Goal: Contribute content: Contribute content

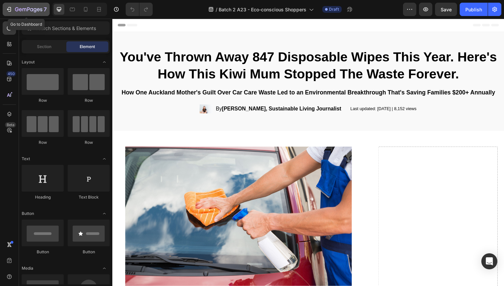
click at [21, 8] on icon "button" at bounding box center [28, 10] width 27 height 6
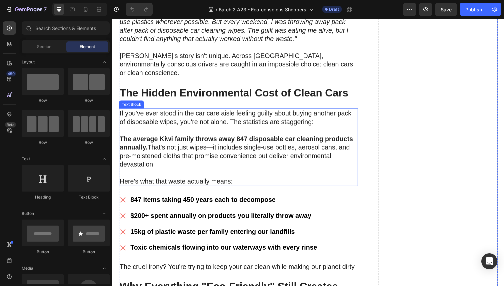
scroll to position [281, 0]
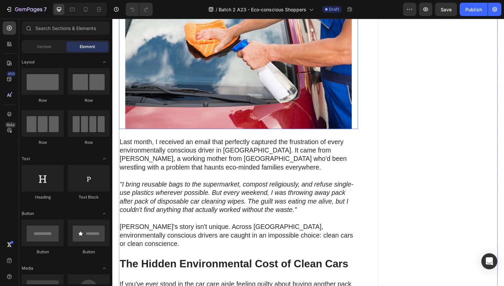
click at [229, 84] on img at bounding box center [241, 54] width 244 height 155
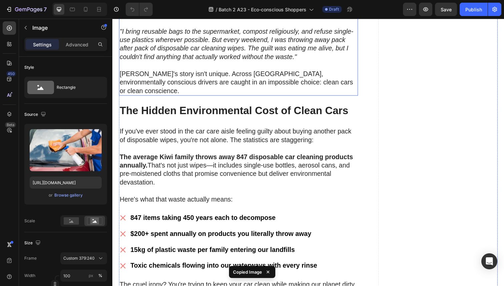
scroll to position [337, 0]
click at [200, 71] on p "[PERSON_NAME]'s story isn't unique. Across [GEOGRAPHIC_DATA], environmentally c…" at bounding box center [241, 83] width 243 height 26
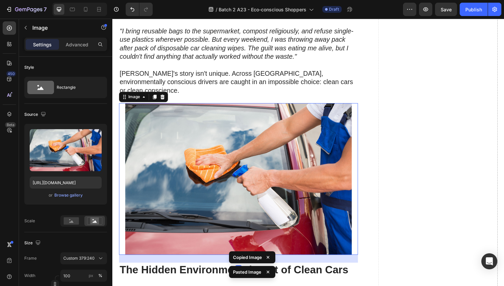
click at [223, 116] on img at bounding box center [241, 182] width 244 height 155
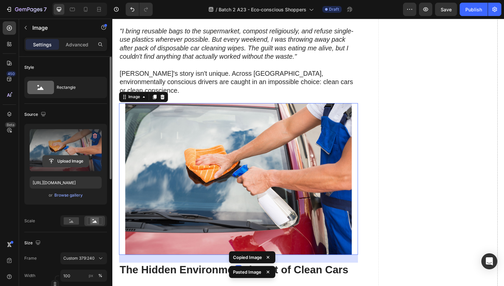
click at [65, 156] on input "file" at bounding box center [66, 160] width 46 height 11
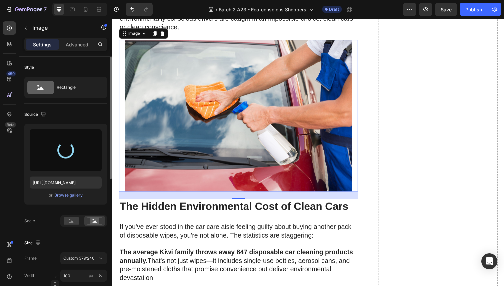
scroll to position [424, 0]
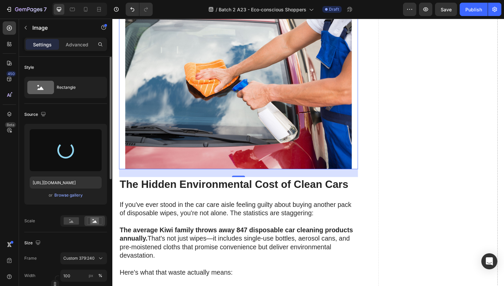
type input "[URL][DOMAIN_NAME]"
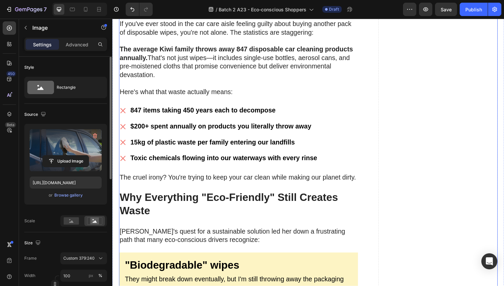
scroll to position [609, 0]
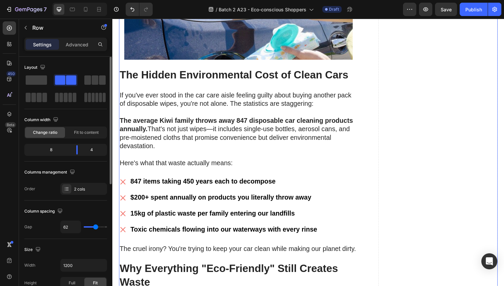
scroll to position [494, 0]
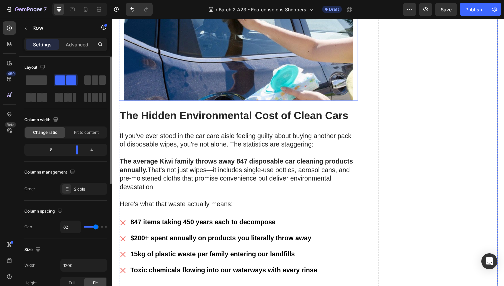
click at [266, 69] on img at bounding box center [241, 25] width 244 height 155
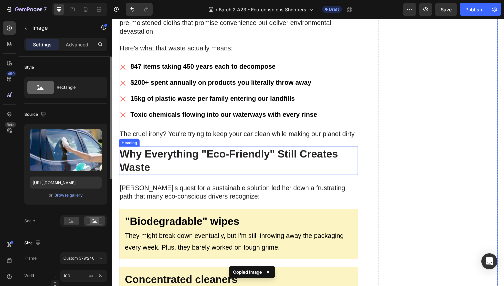
scroll to position [655, 0]
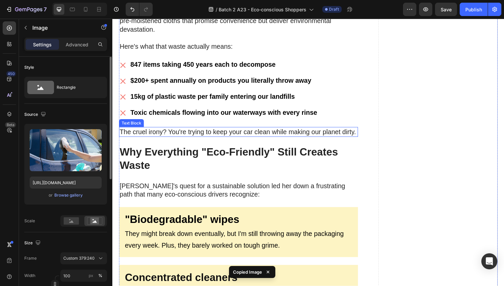
click at [206, 130] on p "The cruel irony? You're trying to keep your car clean while making our planet d…" at bounding box center [241, 134] width 243 height 9
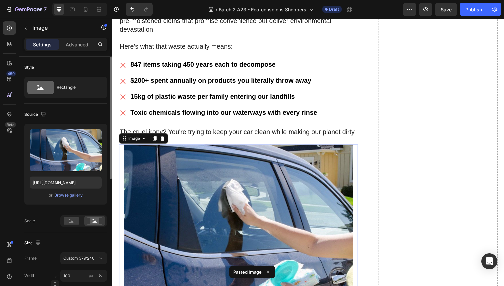
click at [214, 166] on img at bounding box center [241, 224] width 244 height 155
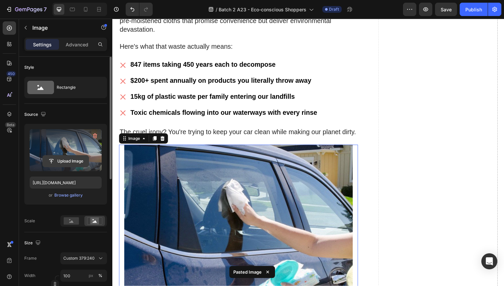
click at [68, 156] on input "file" at bounding box center [66, 160] width 46 height 11
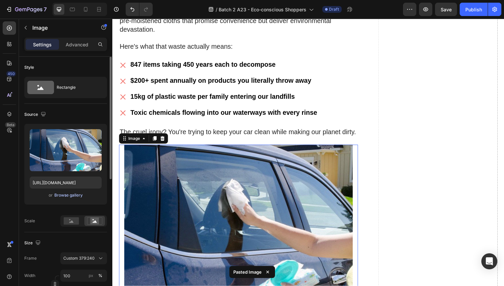
click at [70, 196] on div "Browse gallery" at bounding box center [68, 195] width 28 height 6
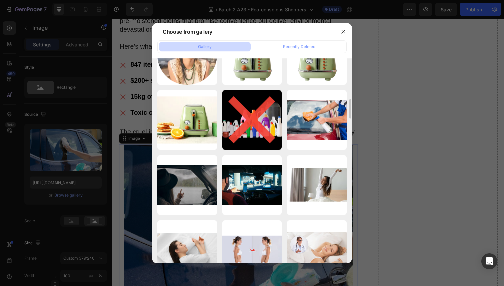
scroll to position [351, 0]
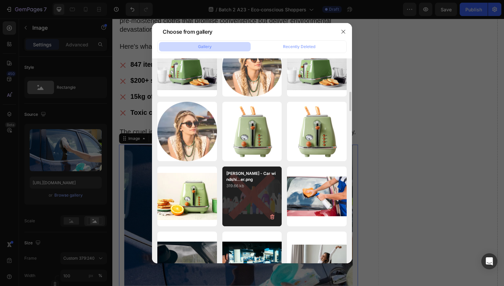
click at [254, 176] on p "[PERSON_NAME] - Car windshi...er.png" at bounding box center [252, 176] width 52 height 12
type input "[URL][DOMAIN_NAME]"
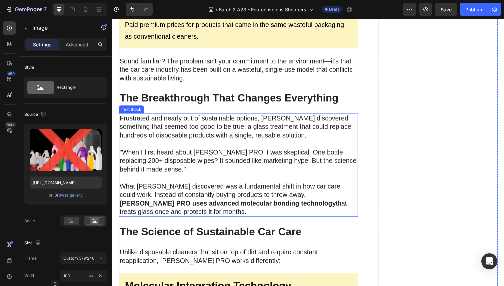
scroll to position [1209, 0]
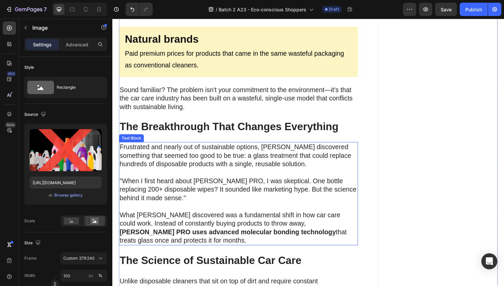
click at [201, 155] on p "Frustrated and nearly out of sustainable options, [PERSON_NAME] discovered some…" at bounding box center [241, 158] width 243 height 26
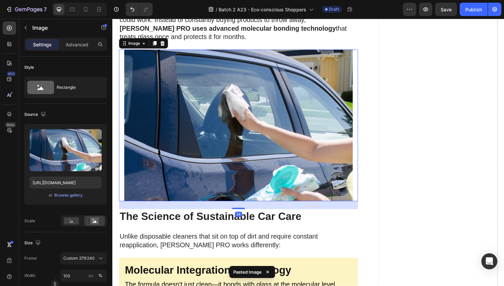
scroll to position [1388, 0]
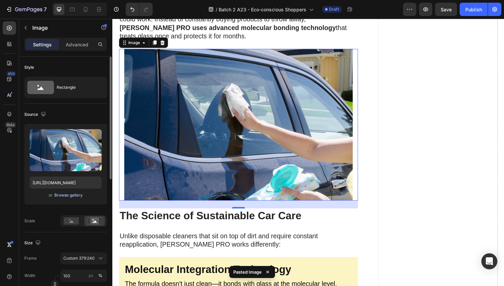
click at [68, 194] on div "Browse gallery" at bounding box center [68, 195] width 28 height 6
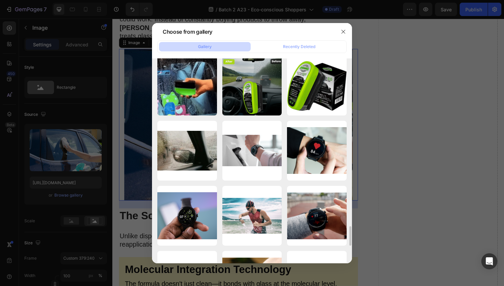
scroll to position [1759, 0]
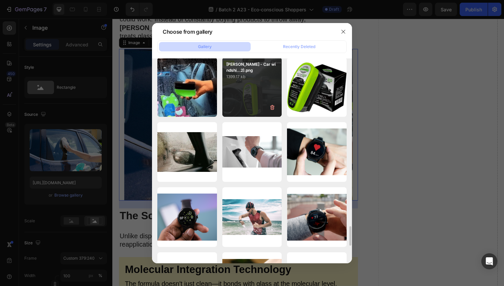
click at [262, 96] on div "[PERSON_NAME] - Car windshi...2).png 1399.17 kb" at bounding box center [252, 87] width 60 height 60
type input "[URL][DOMAIN_NAME]"
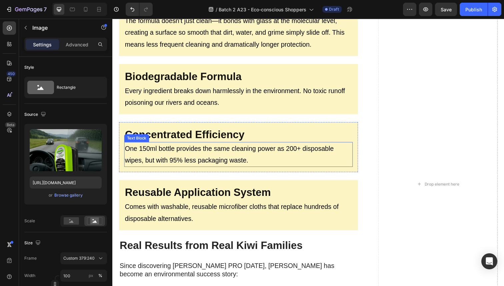
scroll to position [1712, 0]
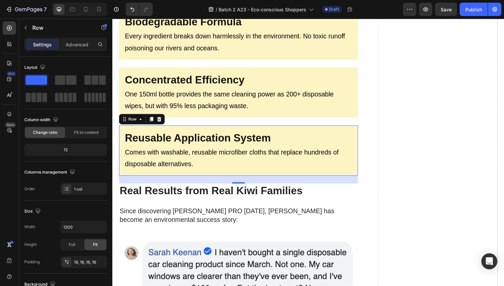
click at [222, 167] on div "Reusable Application System Heading Comes with washable, reusable microfiber cl…" at bounding box center [241, 153] width 244 height 51
click at [222, 179] on div "24" at bounding box center [241, 183] width 244 height 8
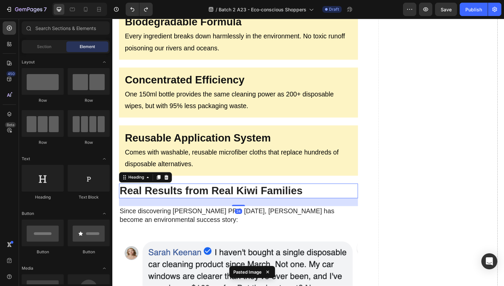
click at [217, 188] on strong "Real Results from Real Kiwi Families" at bounding box center [213, 194] width 187 height 12
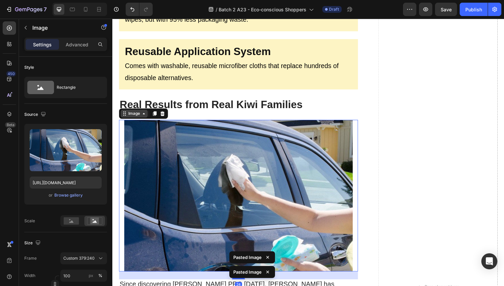
scroll to position [1799, 0]
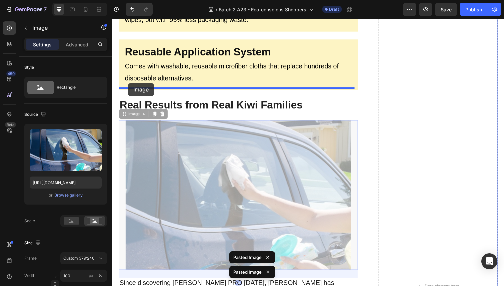
drag, startPoint x: 124, startPoint y: 108, endPoint x: 128, endPoint y: 84, distance: 23.7
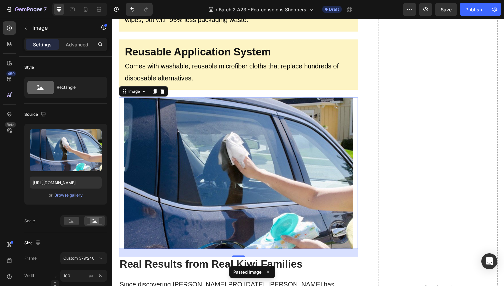
click at [163, 118] on img at bounding box center [241, 176] width 244 height 155
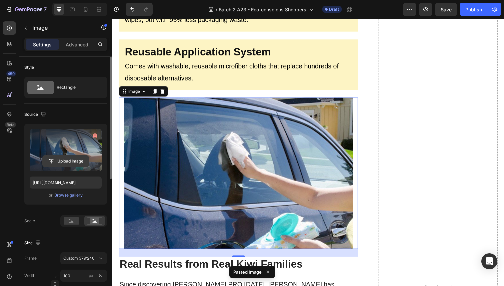
click at [74, 160] on input "file" at bounding box center [66, 160] width 46 height 11
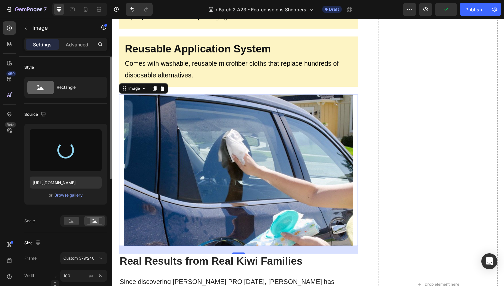
scroll to position [1828, 0]
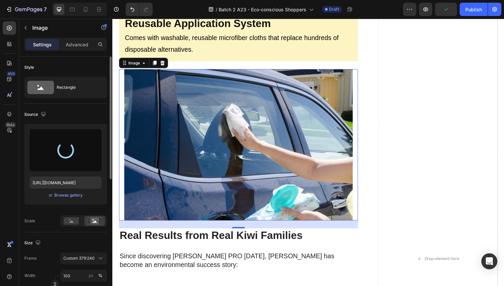
type input "[URL][DOMAIN_NAME]"
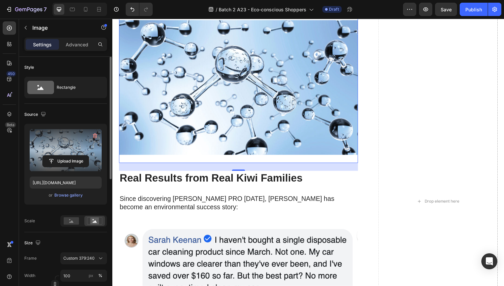
scroll to position [1936, 0]
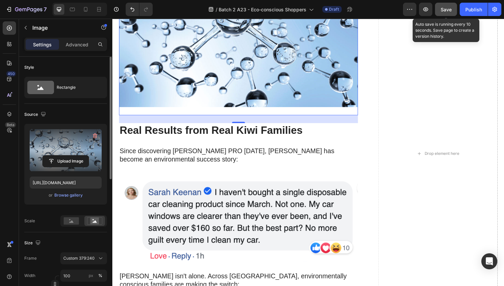
click at [449, 7] on span "Save" at bounding box center [446, 10] width 11 height 6
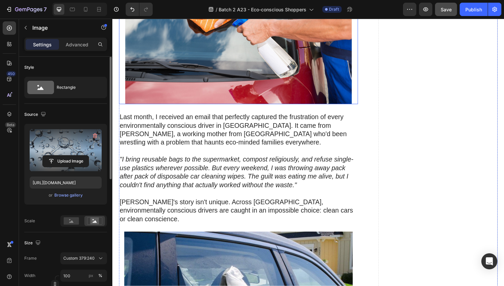
scroll to position [247, 0]
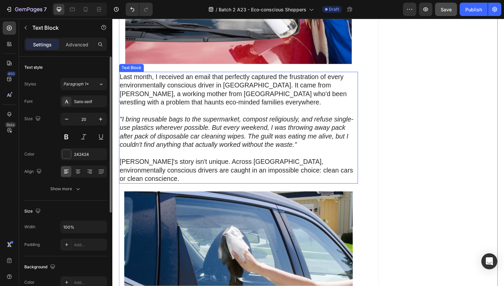
click at [329, 87] on p "Last month, I received an email that perfectly captured the frustration of ever…" at bounding box center [241, 91] width 243 height 35
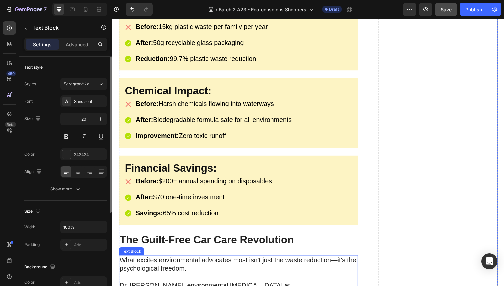
scroll to position [2613, 0]
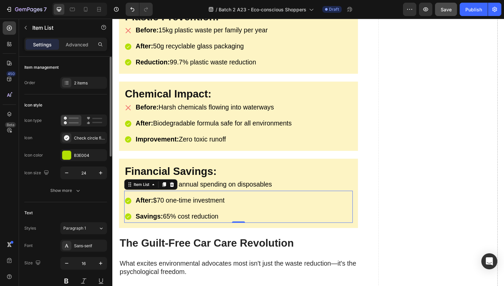
click at [164, 200] on span "After: $70 one-time investment" at bounding box center [181, 203] width 91 height 7
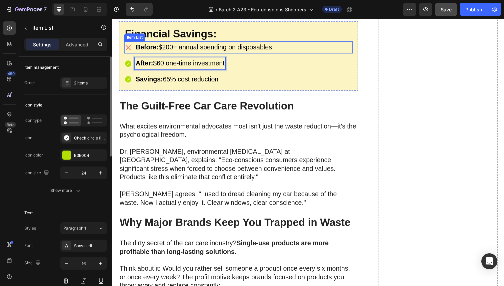
scroll to position [2754, 0]
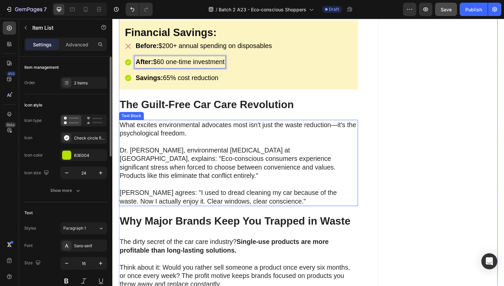
click at [201, 192] on p "[PERSON_NAME] agrees: "I used to dread cleaning my car because of the waste. No…" at bounding box center [241, 200] width 243 height 17
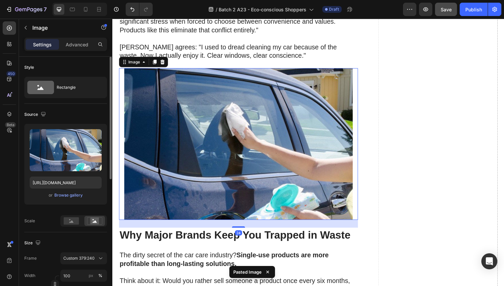
scroll to position [2910, 0]
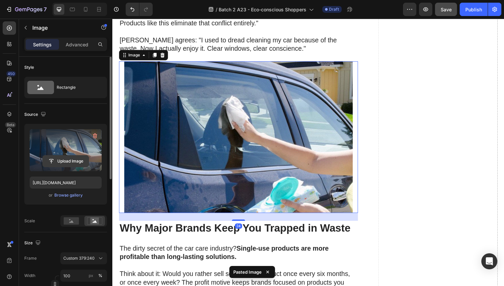
click at [71, 159] on input "file" at bounding box center [66, 160] width 46 height 11
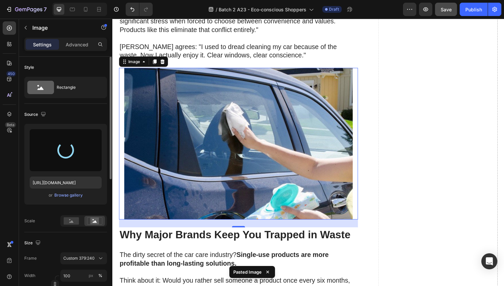
scroll to position [2836, 0]
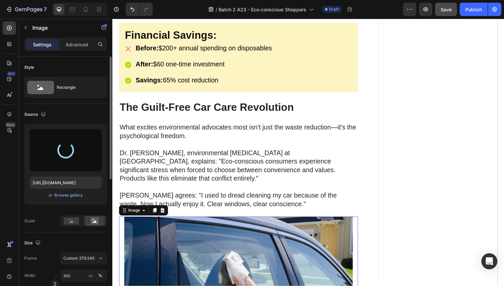
type input "[URL][DOMAIN_NAME]"
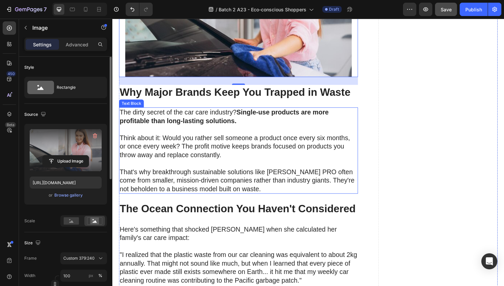
scroll to position [3053, 0]
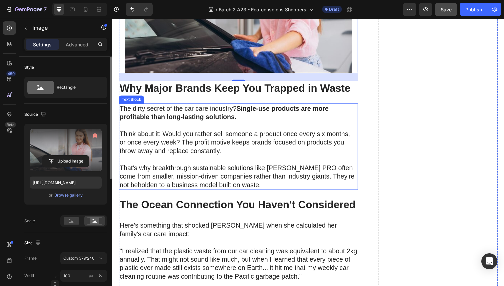
click at [279, 158] on p "That's why breakthrough sustainable solutions like [PERSON_NAME] PRO often come…" at bounding box center [241, 175] width 243 height 35
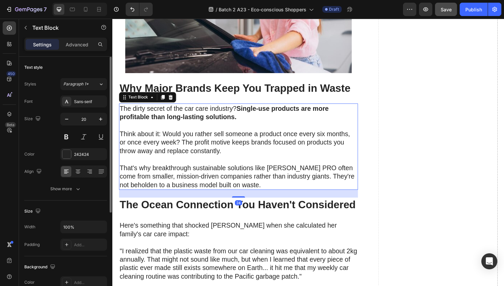
click at [279, 158] on p "That's why breakthrough sustainable solutions like [PERSON_NAME] PRO often come…" at bounding box center [241, 175] width 243 height 35
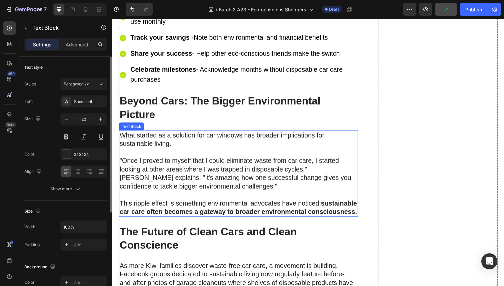
scroll to position [3759, 0]
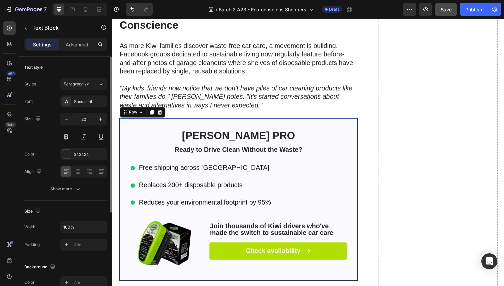
click at [175, 120] on div "[PERSON_NAME] PRO Heading Ready to Drive Clean Without the Waste? Text Block Fr…" at bounding box center [241, 203] width 244 height 166
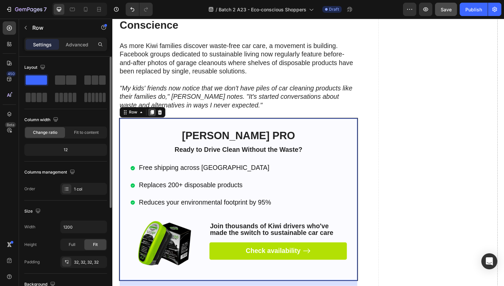
click at [153, 112] on icon at bounding box center [153, 114] width 4 height 5
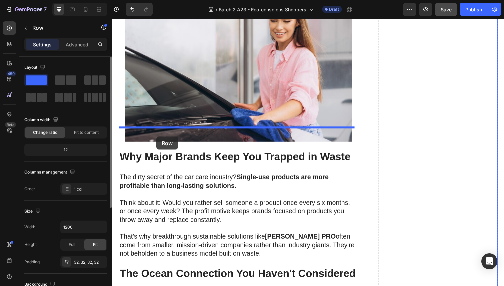
scroll to position [3063, 0]
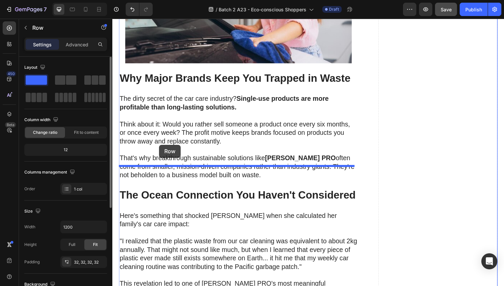
drag, startPoint x: 125, startPoint y: 39, endPoint x: 160, endPoint y: 147, distance: 114.1
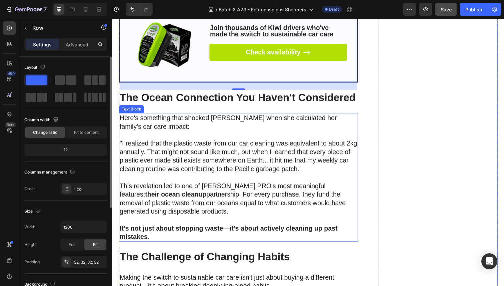
scroll to position [3337, 0]
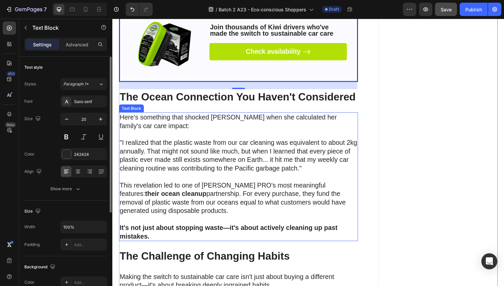
click at [199, 184] on p "This revelation led to one of [PERSON_NAME] PRO's most meaningful features: the…" at bounding box center [241, 205] width 243 height 43
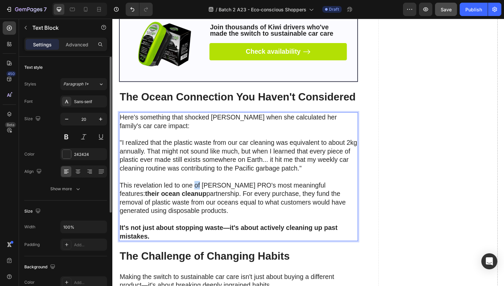
click at [199, 184] on p "This revelation led to one of [PERSON_NAME] PRO's most meaningful features: the…" at bounding box center [241, 205] width 243 height 43
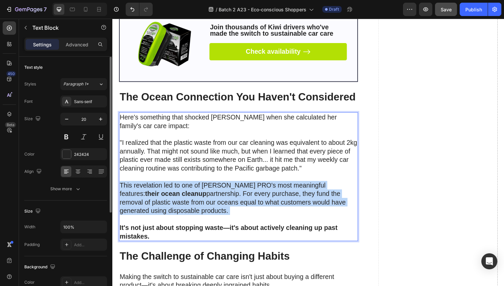
click at [199, 184] on p "This revelation led to one of [PERSON_NAME] PRO's most meaningful features: the…" at bounding box center [241, 205] width 243 height 43
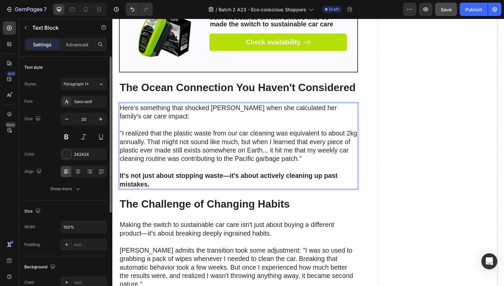
scroll to position [3348, 0]
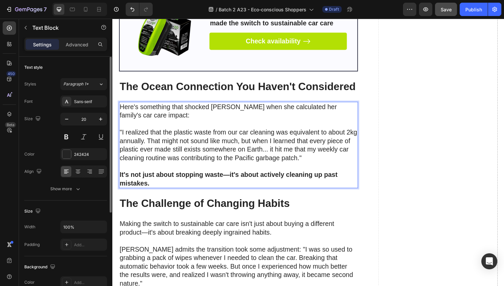
click at [208, 143] on p ""I realized that the plastic waste from our car cleaning was equivalent to abou…" at bounding box center [241, 151] width 243 height 43
click at [211, 108] on p "Here's something that shocked [PERSON_NAME] when she calculated her family's ca…" at bounding box center [241, 117] width 243 height 26
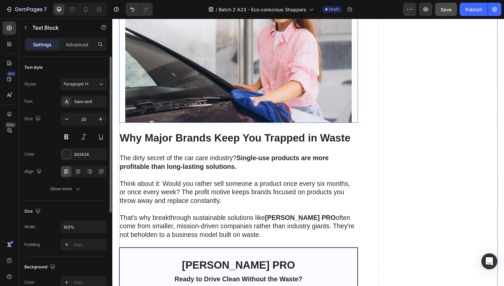
click at [221, 76] on img at bounding box center [241, 47] width 244 height 155
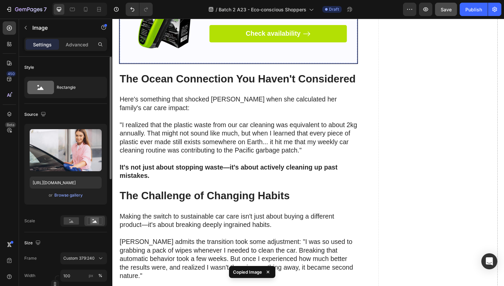
scroll to position [3357, 0]
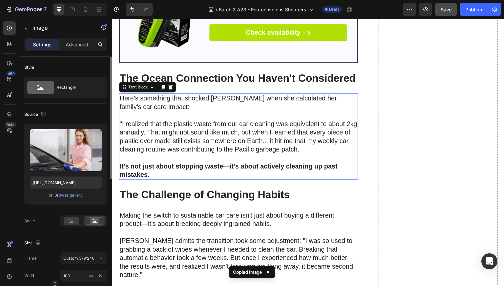
click at [203, 122] on p ""I realized that the plastic waste from our car cleaning was equivalent to abou…" at bounding box center [241, 143] width 243 height 43
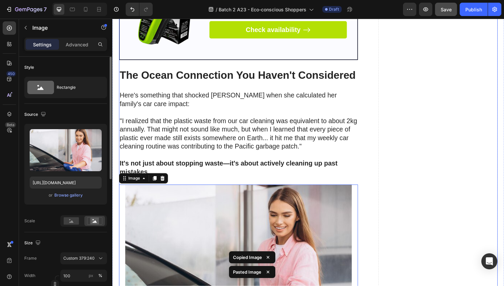
scroll to position [3369, 0]
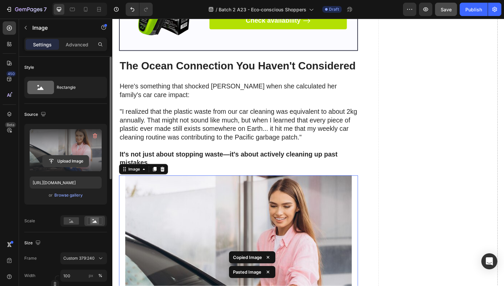
click at [64, 159] on input "file" at bounding box center [66, 160] width 46 height 11
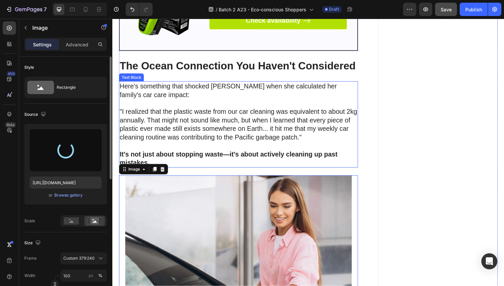
type input "[URL][DOMAIN_NAME]"
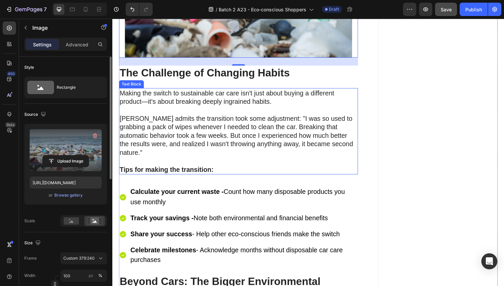
scroll to position [3645, 0]
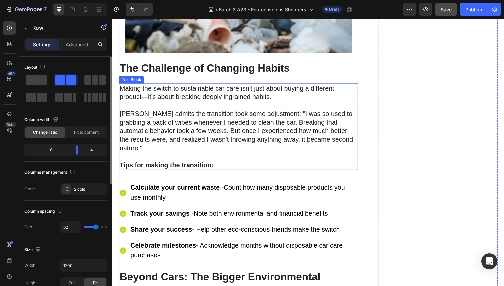
scroll to position [3649, 0]
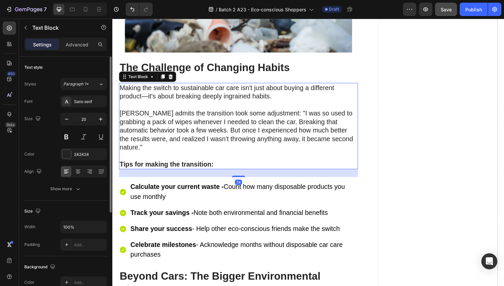
click at [292, 163] on p "Tips for making the transition:" at bounding box center [241, 167] width 243 height 9
click at [80, 46] on p "Advanced" at bounding box center [77, 44] width 23 height 7
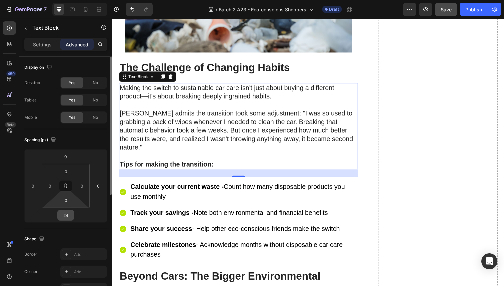
click at [70, 214] on input "24" at bounding box center [65, 215] width 13 height 10
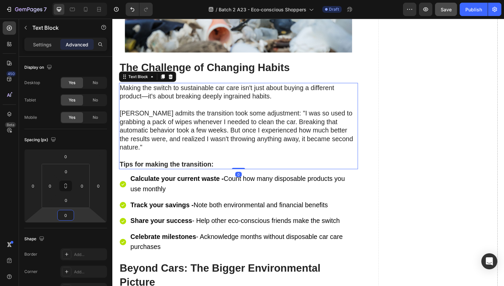
type input "0"
click at [180, 122] on p "[PERSON_NAME] admits the transition took some adjustment: "I was so used to gra…" at bounding box center [241, 137] width 243 height 52
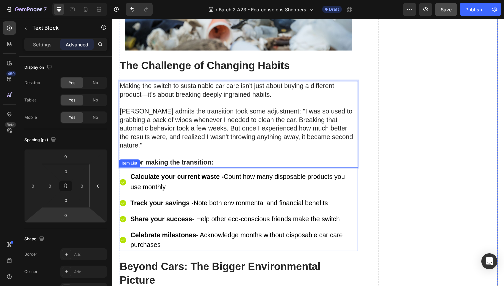
scroll to position [3652, 0]
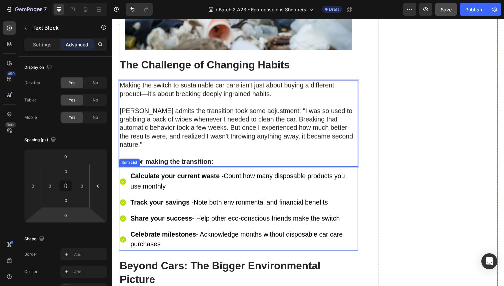
click at [194, 175] on p "Calculate your current waste - Count how many disposable products you use month…" at bounding box center [246, 185] width 231 height 21
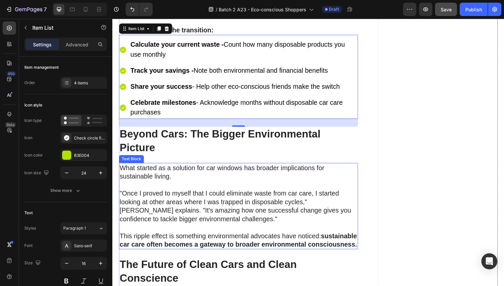
scroll to position [3787, 0]
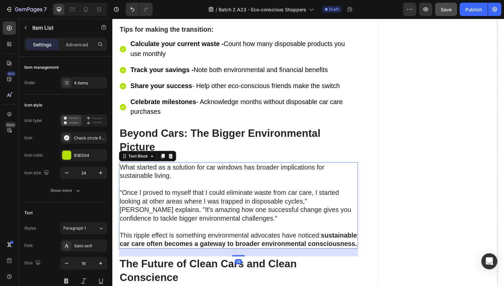
click at [249, 183] on p ""Once I proved to myself that I could eliminate waste from car care, I started …" at bounding box center [241, 209] width 243 height 52
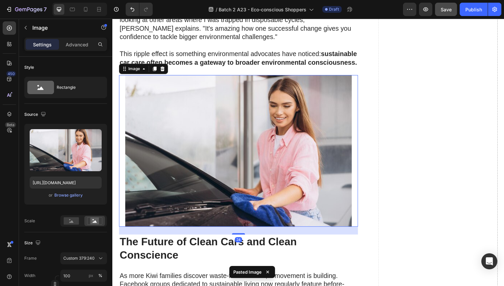
scroll to position [3991, 0]
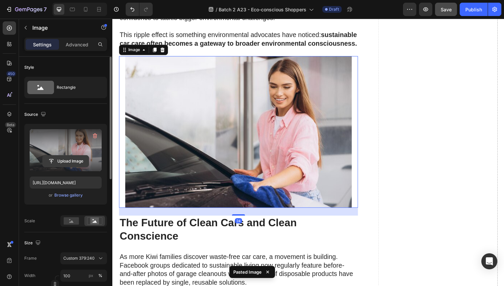
click at [77, 159] on input "file" at bounding box center [66, 160] width 46 height 11
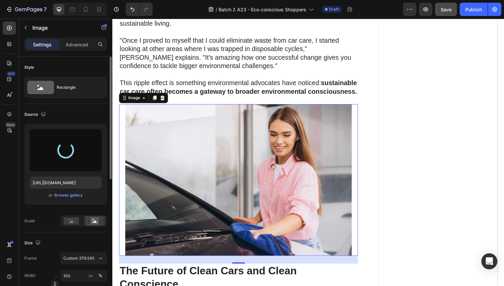
scroll to position [3943, 0]
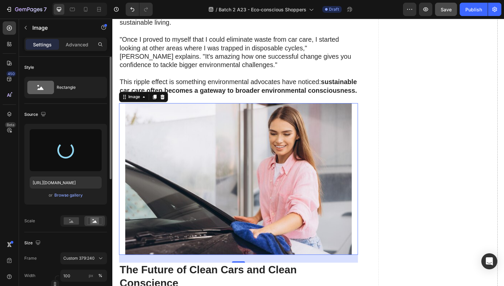
type input "[URL][DOMAIN_NAME]"
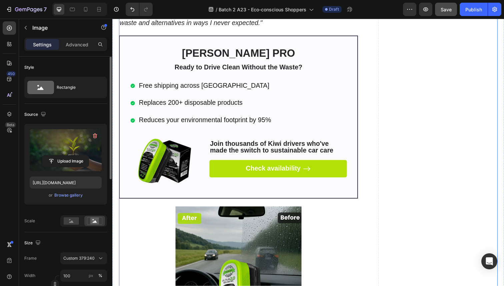
scroll to position [4390, 0]
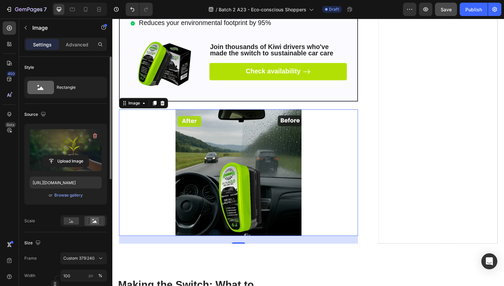
click at [241, 141] on img at bounding box center [241, 175] width 244 height 129
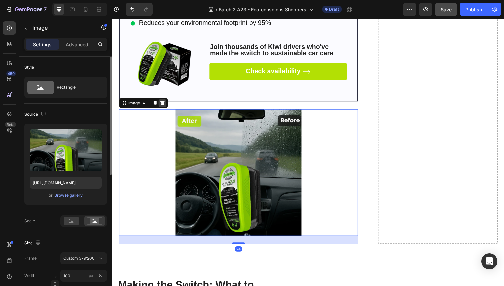
click at [163, 103] on icon at bounding box center [163, 105] width 4 height 5
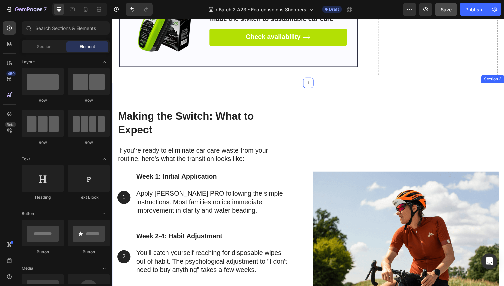
scroll to position [4427, 0]
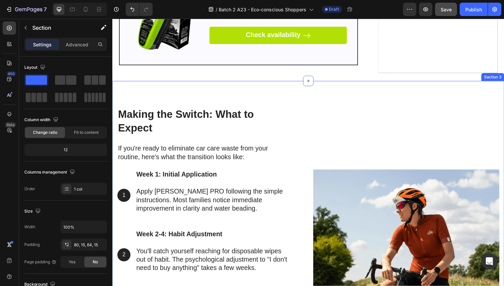
click at [221, 82] on div "Making the Switch: What to Expect Heading If you're ready to eliminate car care…" at bounding box center [312, 267] width 400 height 370
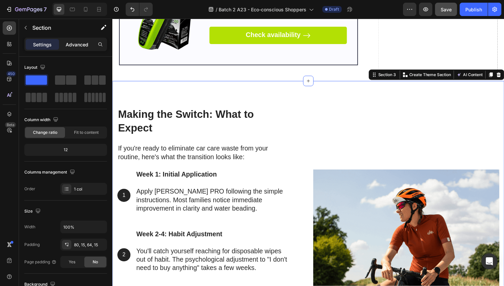
click at [83, 46] on p "Advanced" at bounding box center [77, 44] width 23 height 7
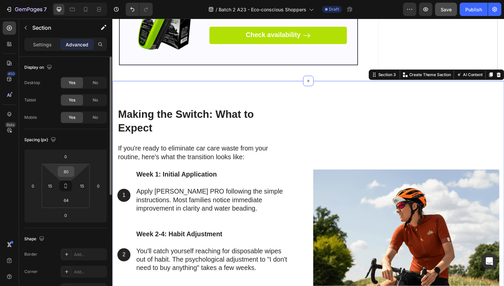
click at [69, 172] on input "80" at bounding box center [65, 171] width 13 height 10
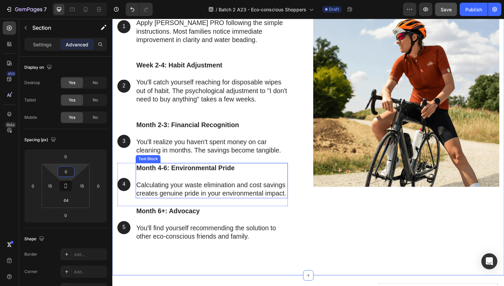
scroll to position [4603, 0]
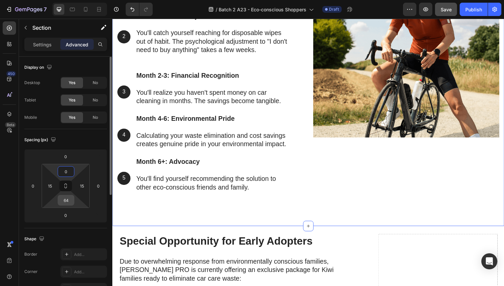
type input "0"
click at [64, 199] on input "64" at bounding box center [65, 200] width 13 height 10
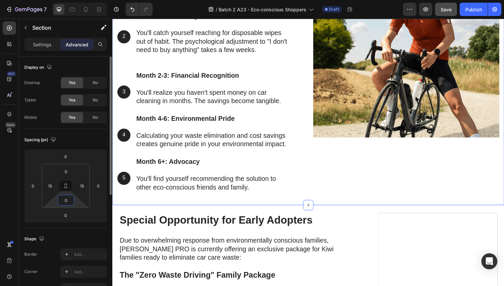
type input "0"
click at [442, 92] on img at bounding box center [412, 45] width 190 height 190
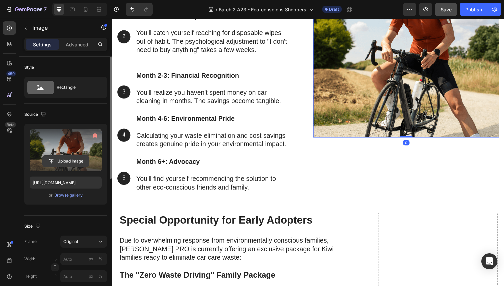
click at [63, 161] on input "file" at bounding box center [66, 160] width 46 height 11
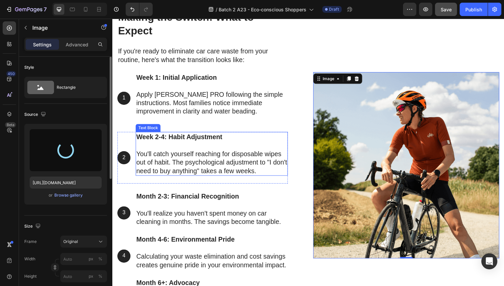
scroll to position [4476, 0]
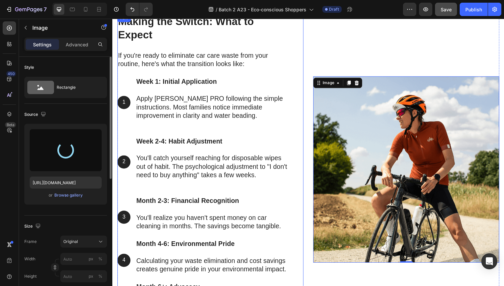
type input "[URL][DOMAIN_NAME]"
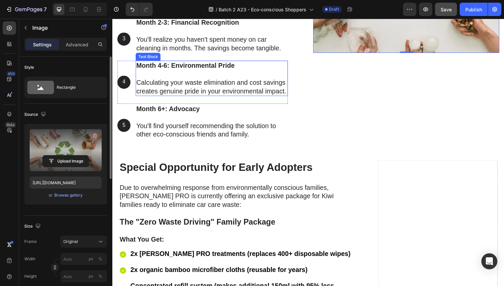
scroll to position [4773, 0]
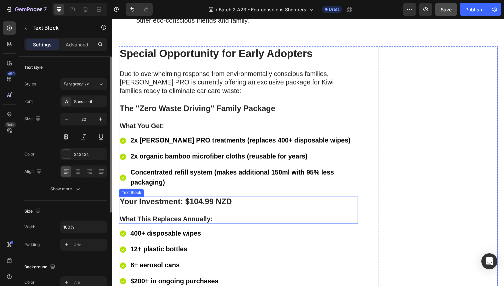
click at [216, 210] on strong "Your Investment: $104.99 NZD" at bounding box center [177, 205] width 115 height 9
click at [205, 210] on strong "Your Investment: $104.99 NZD" at bounding box center [177, 205] width 115 height 9
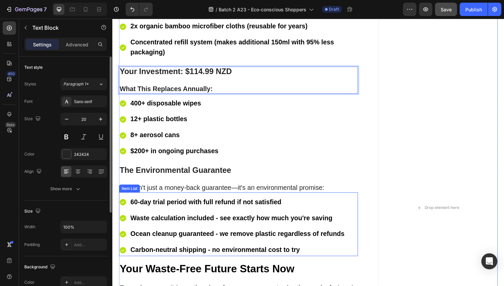
scroll to position [4915, 0]
click at [191, 235] on strong "Ocean cleanup guaranteed - we remove plastic regardless of refunds" at bounding box center [240, 237] width 219 height 7
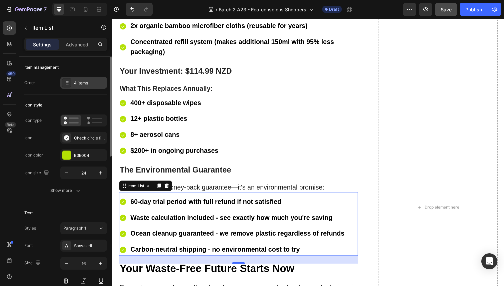
click at [82, 79] on div "4 items" at bounding box center [83, 83] width 47 height 12
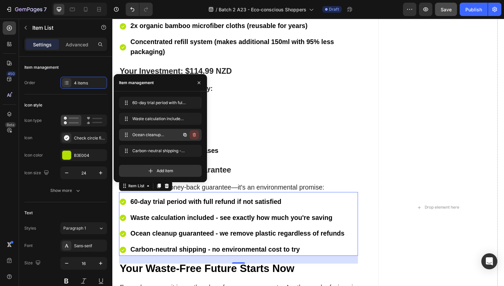
click at [193, 134] on icon "button" at bounding box center [194, 134] width 5 height 5
click at [193, 134] on div "Delete" at bounding box center [190, 135] width 12 height 6
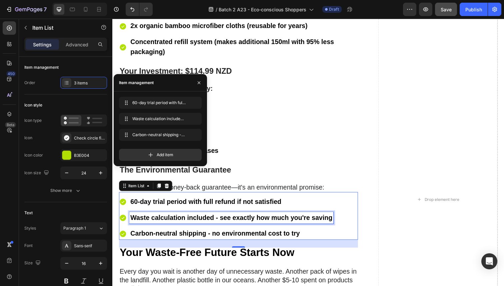
click at [234, 218] on strong "Waste calculation included - see exactly how much you're saving" at bounding box center [234, 221] width 206 height 7
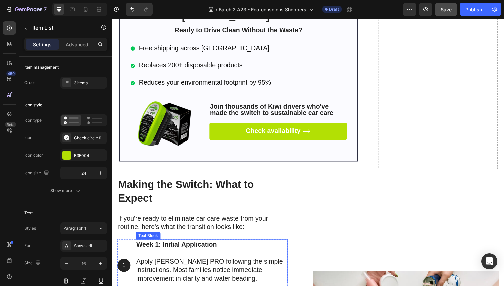
scroll to position [4223, 0]
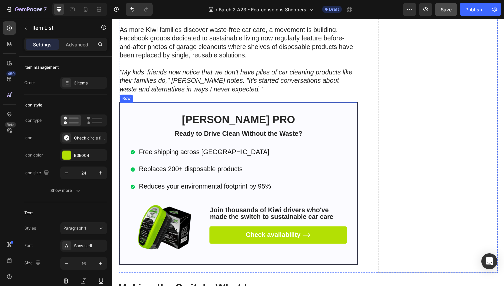
click at [311, 104] on div "[PERSON_NAME] PRO Heading Ready to Drive Clean Without the Waste? Text Block Fr…" at bounding box center [241, 187] width 244 height 166
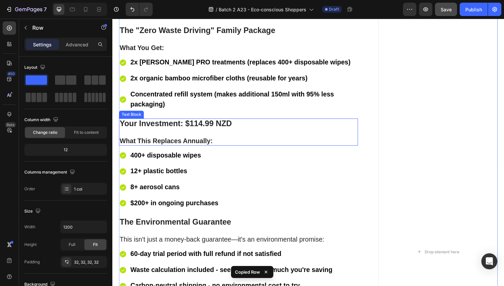
scroll to position [4791, 0]
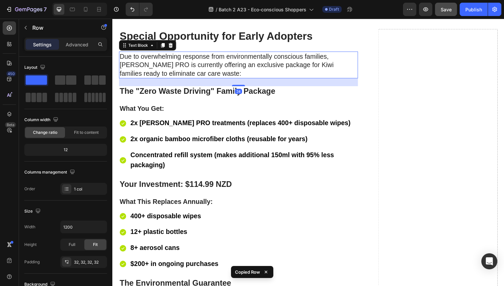
click at [218, 79] on p "Due to overwhelming response from environmentally conscious families, [PERSON_N…" at bounding box center [241, 66] width 243 height 26
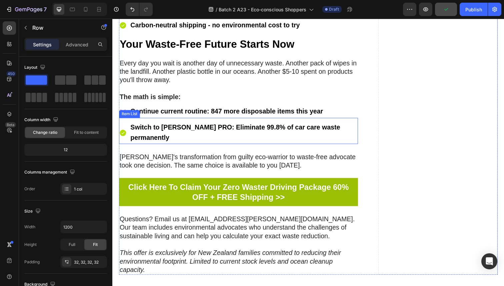
scroll to position [5303, 0]
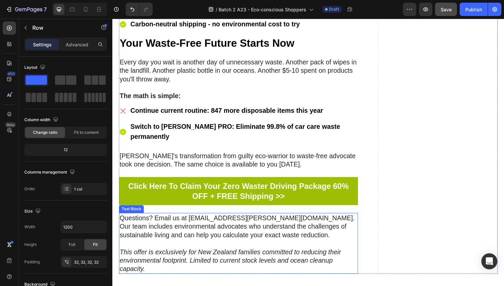
click at [234, 226] on p "Questions? Email us at [EMAIL_ADDRESS][PERSON_NAME][DOMAIN_NAME]. Our team incl…" at bounding box center [241, 235] width 243 height 35
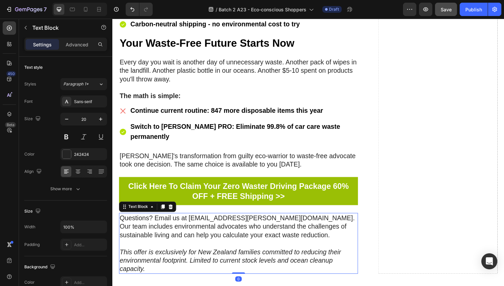
click at [235, 222] on p "Questions? Email us at [EMAIL_ADDRESS][PERSON_NAME][DOMAIN_NAME]. Our team incl…" at bounding box center [241, 235] width 243 height 35
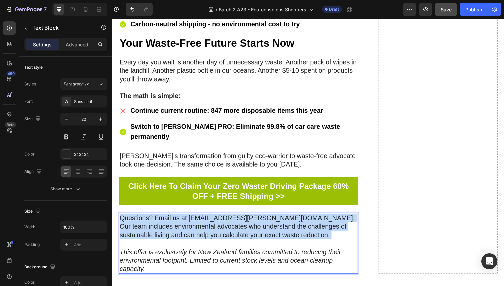
click at [235, 222] on p "Questions? Email us at [EMAIL_ADDRESS][PERSON_NAME][DOMAIN_NAME]. Our team incl…" at bounding box center [241, 235] width 243 height 35
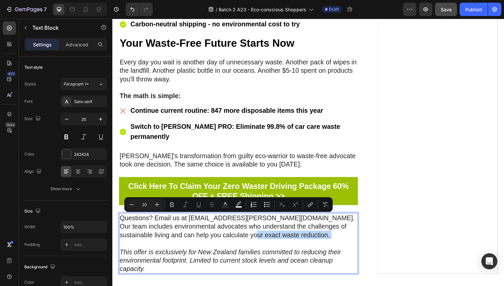
click at [252, 224] on p "Questions? Email us at [EMAIL_ADDRESS][PERSON_NAME][DOMAIN_NAME]. Our team incl…" at bounding box center [241, 235] width 243 height 35
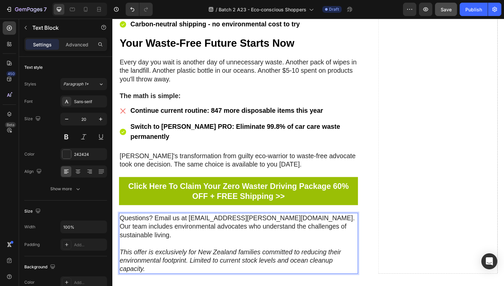
click at [303, 253] on icon "This offer is exclusively for New Zealand families committed to reducing their …" at bounding box center [233, 265] width 226 height 25
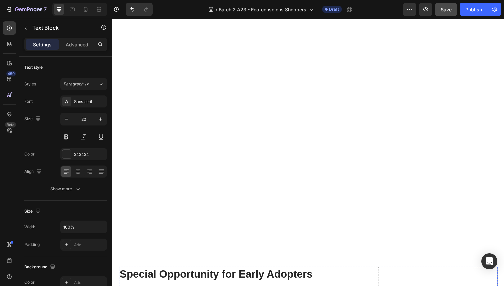
type input "16"
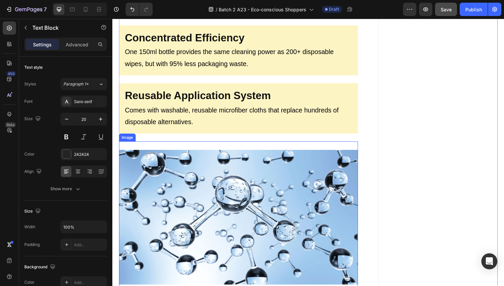
scroll to position [1890, 0]
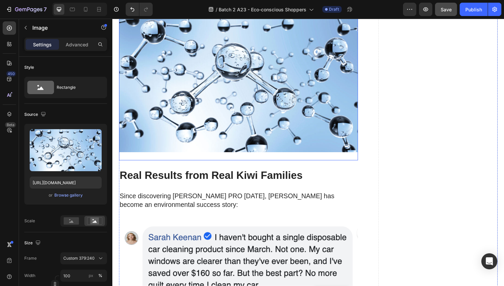
click at [238, 118] on img at bounding box center [241, 86] width 244 height 155
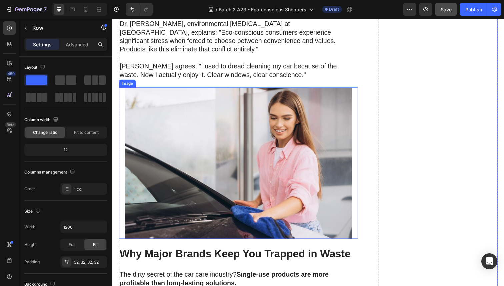
scroll to position [3136, 0]
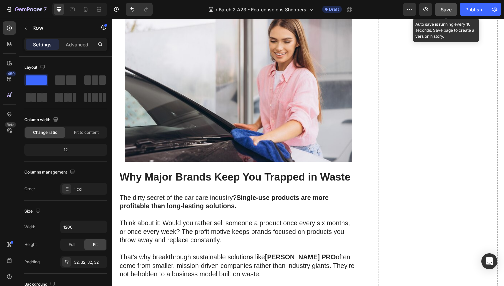
click at [449, 11] on span "Save" at bounding box center [446, 10] width 11 height 6
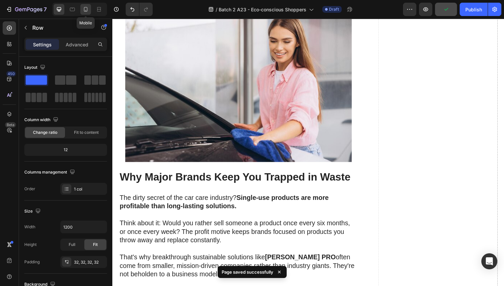
click at [84, 12] on icon at bounding box center [85, 9] width 7 height 7
type input "100%"
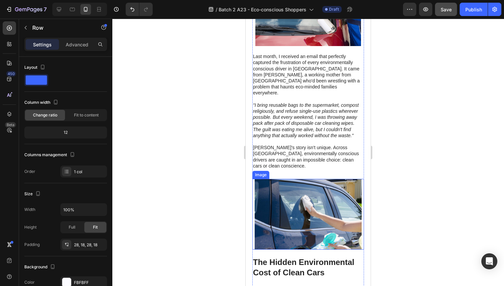
scroll to position [188, 0]
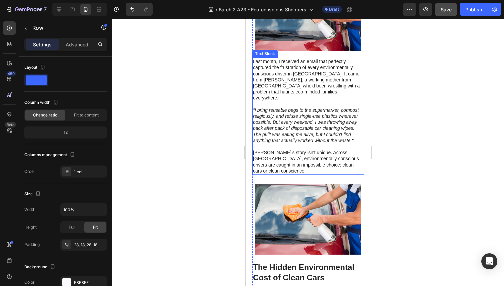
click at [279, 120] on icon ""I bring reusable bags to the supermarket, compost religiously, and refuse sing…" at bounding box center [306, 125] width 106 height 36
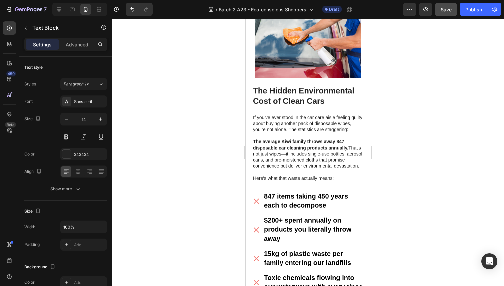
scroll to position [367, 0]
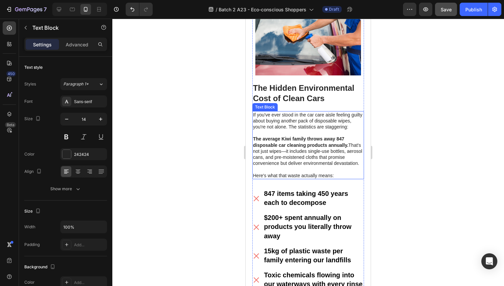
click at [279, 116] on p "If you've ever stood in the car care aisle feeling guilty about buying another …" at bounding box center [308, 124] width 110 height 24
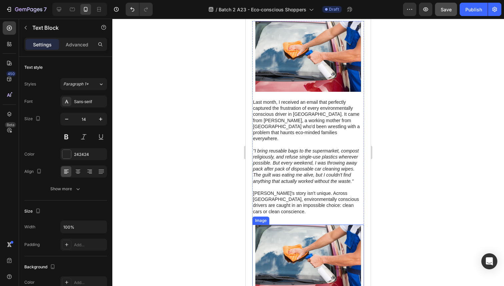
scroll to position [0, 0]
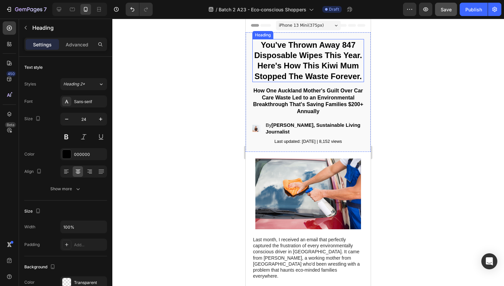
click at [319, 71] on h1 "You've Thrown Away 847 Disposable Wipes This Year. Here's How This Kiwi Mum Sto…" at bounding box center [308, 60] width 112 height 43
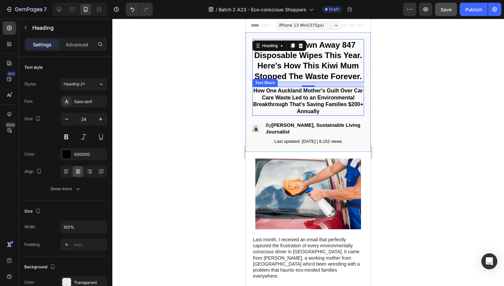
click at [337, 109] on p "How One Auckland Mother's Guilt Over Car Care Waste Led to an Environmental Bre…" at bounding box center [308, 101] width 110 height 28
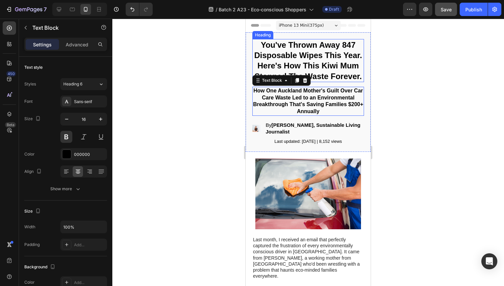
click at [328, 68] on strong "You've Thrown Away 847 Disposable Wipes This Year. Here's How This Kiwi Mum Sto…" at bounding box center [308, 60] width 108 height 40
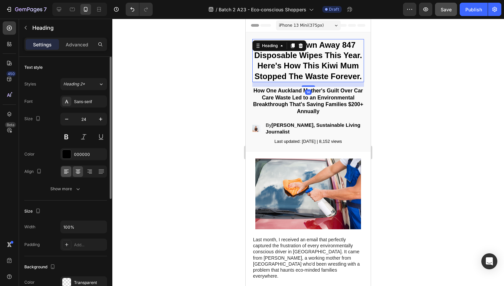
click at [64, 171] on icon at bounding box center [66, 171] width 7 height 7
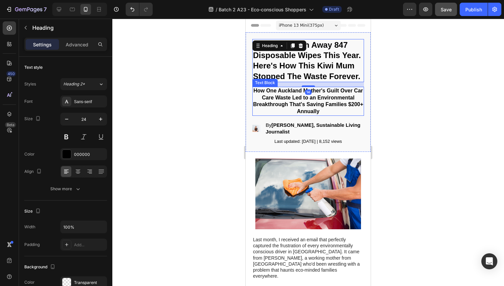
click at [291, 113] on p "How One Auckland Mother's Guilt Over Car Care Waste Led to an Environmental Bre…" at bounding box center [308, 101] width 110 height 28
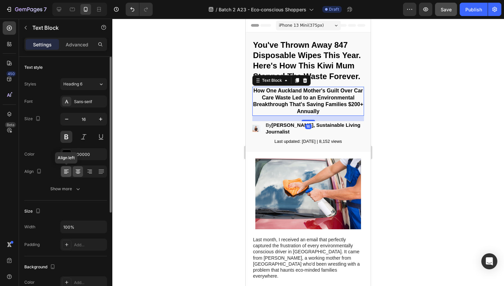
click at [65, 172] on icon at bounding box center [66, 171] width 7 height 7
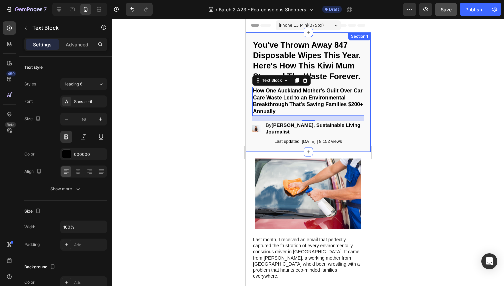
click at [429, 65] on div at bounding box center [308, 152] width 392 height 267
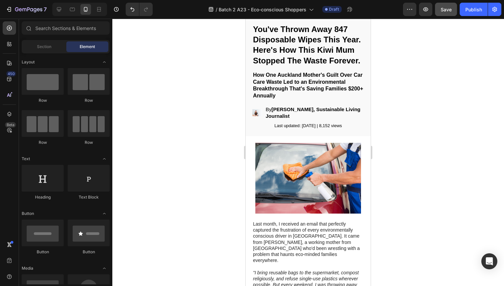
scroll to position [133, 0]
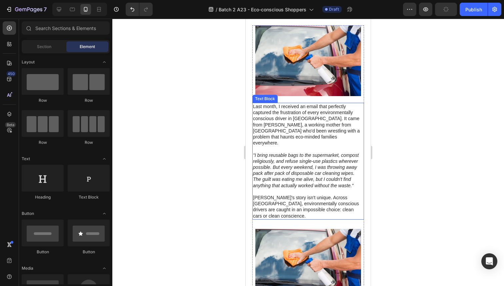
click at [310, 128] on p "Last month, I received an email that perfectly captured the frustration of ever…" at bounding box center [308, 124] width 110 height 42
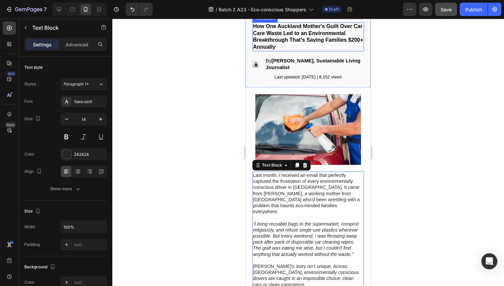
scroll to position [180, 0]
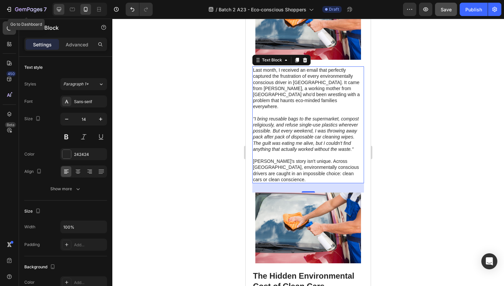
click at [56, 4] on div at bounding box center [59, 9] width 11 height 11
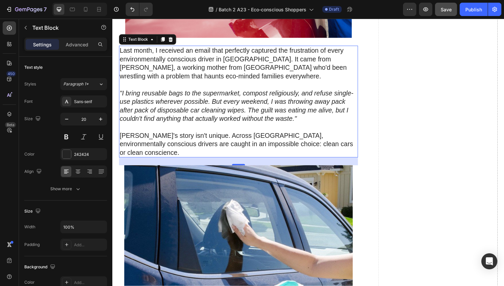
scroll to position [294, 0]
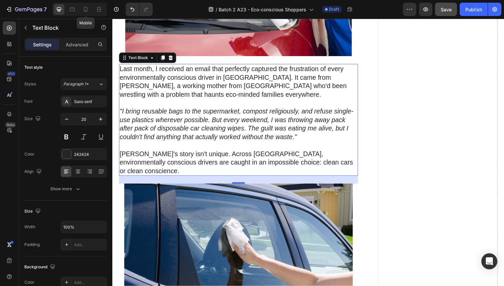
drag, startPoint x: 85, startPoint y: 9, endPoint x: 224, endPoint y: 88, distance: 160.0
click at [85, 9] on icon at bounding box center [85, 9] width 7 height 7
type input "14"
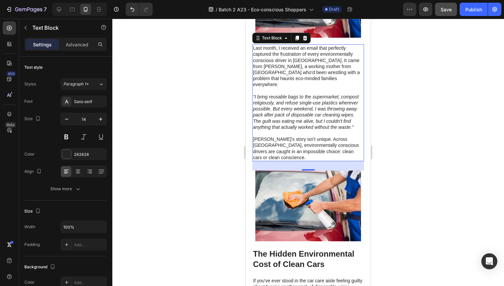
scroll to position [202, 0]
click at [307, 173] on div "28" at bounding box center [308, 175] width 7 height 5
click at [307, 173] on img at bounding box center [308, 205] width 112 height 71
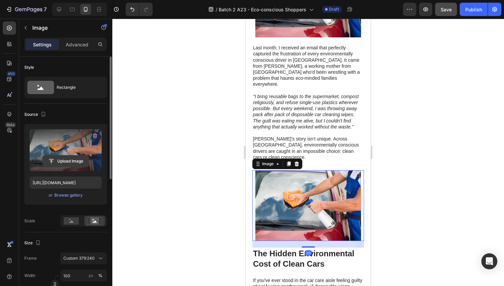
click at [67, 159] on input "file" at bounding box center [66, 160] width 46 height 11
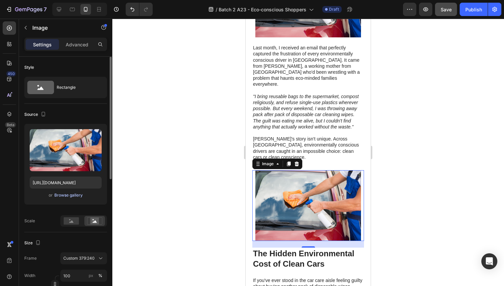
click at [70, 194] on div "Browse gallery" at bounding box center [68, 195] width 28 height 6
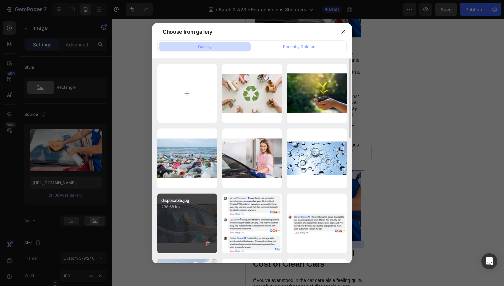
click at [200, 207] on p "238.68 kb" at bounding box center [187, 206] width 52 height 7
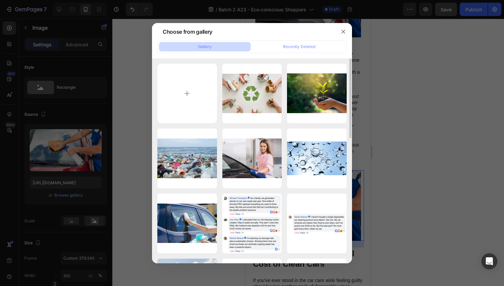
type input "[URL][DOMAIN_NAME]"
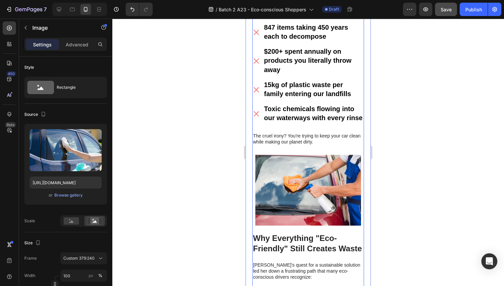
scroll to position [617, 0]
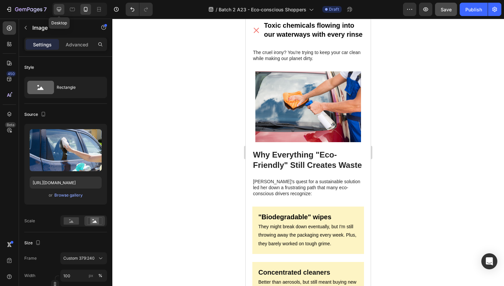
click at [57, 10] on icon at bounding box center [59, 9] width 7 height 7
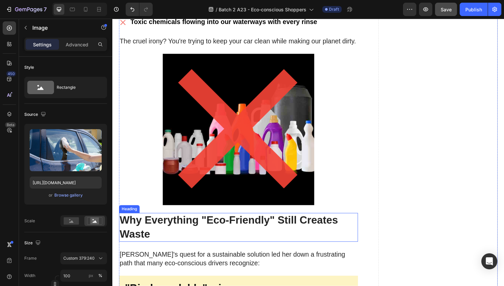
scroll to position [748, 0]
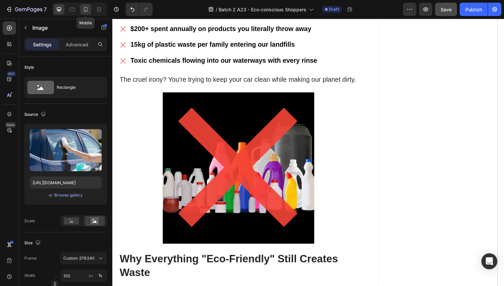
click at [86, 7] on icon at bounding box center [86, 9] width 4 height 5
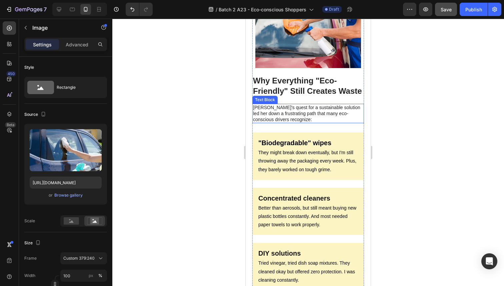
scroll to position [691, 0]
click at [298, 58] on img at bounding box center [308, 33] width 112 height 71
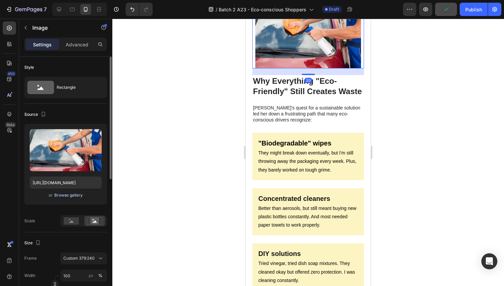
click at [63, 195] on div "Browse gallery" at bounding box center [68, 195] width 28 height 6
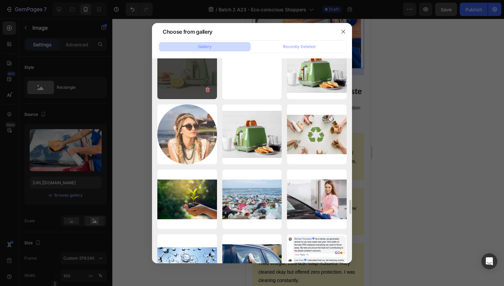
scroll to position [1628, 0]
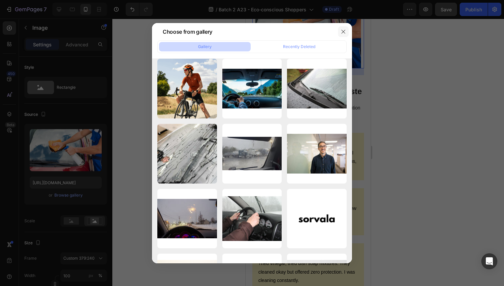
click at [346, 31] on button "button" at bounding box center [343, 31] width 11 height 11
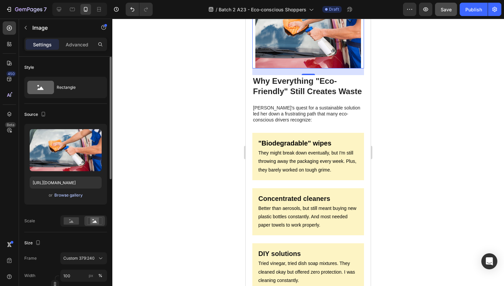
click at [68, 196] on div "Browse gallery" at bounding box center [68, 195] width 28 height 6
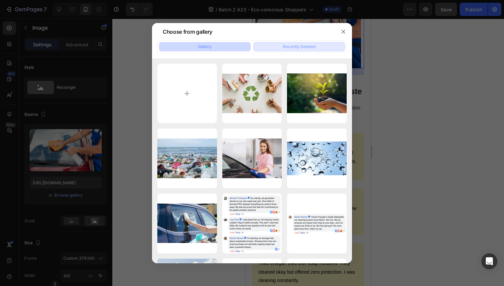
click at [296, 46] on div "Recently Deleted" at bounding box center [299, 47] width 32 height 6
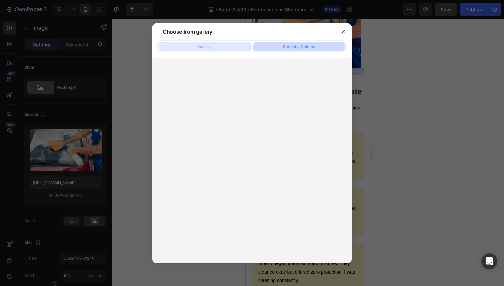
click at [227, 45] on button "Gallery" at bounding box center [205, 46] width 92 height 9
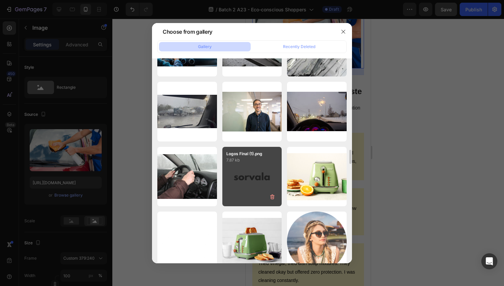
scroll to position [2556, 0]
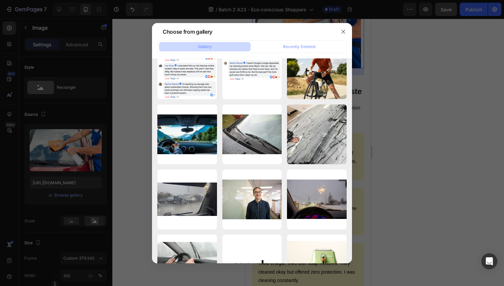
click at [403, 110] on div at bounding box center [252, 143] width 504 height 286
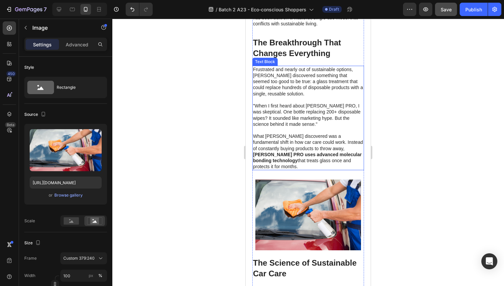
scroll to position [1226, 0]
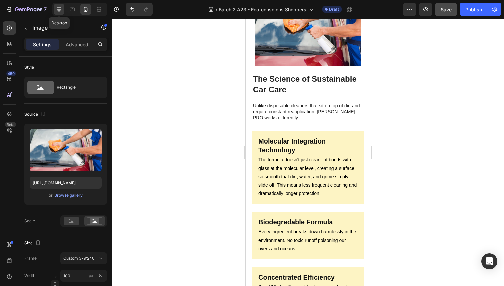
drag, startPoint x: 57, startPoint y: 9, endPoint x: 210, endPoint y: 89, distance: 173.0
click at [57, 9] on icon at bounding box center [59, 9] width 7 height 7
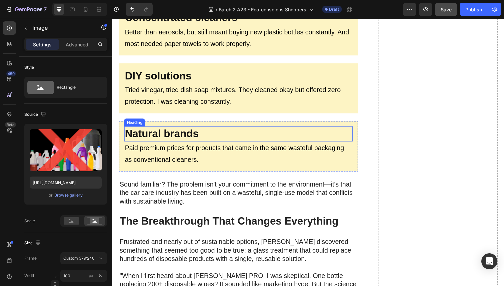
scroll to position [1425, 0]
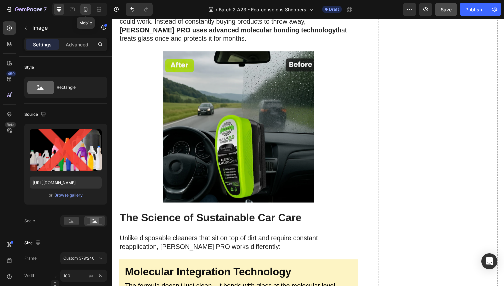
click at [87, 11] on icon at bounding box center [86, 9] width 4 height 5
type input "[URL][DOMAIN_NAME]"
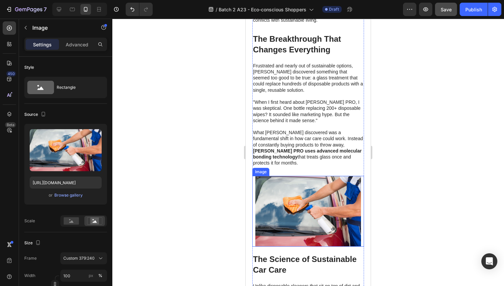
scroll to position [1047, 0]
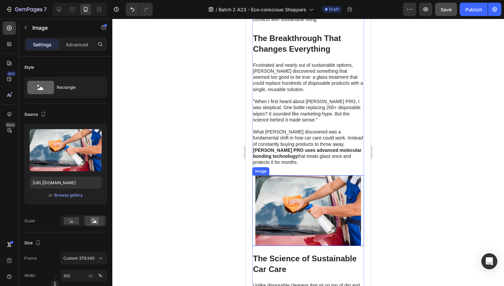
click at [311, 208] on img at bounding box center [308, 210] width 112 height 71
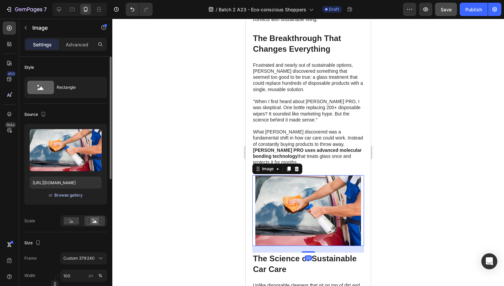
click at [70, 196] on div "Browse gallery" at bounding box center [68, 195] width 28 height 6
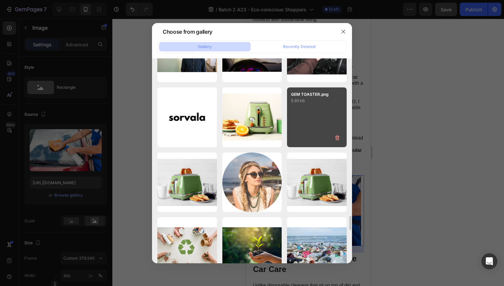
scroll to position [2139, 0]
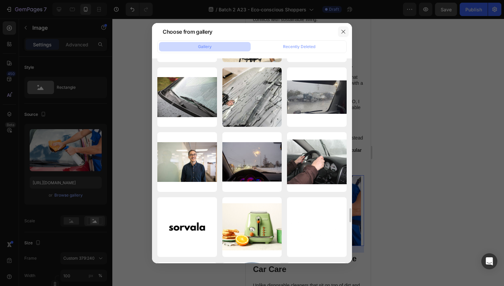
click at [343, 29] on icon "button" at bounding box center [343, 31] width 5 height 5
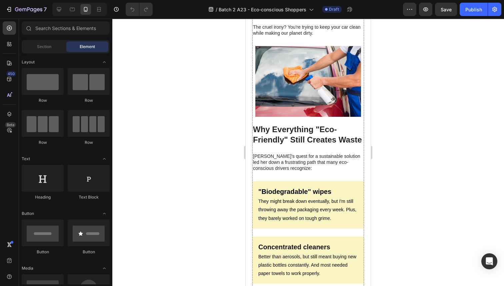
scroll to position [654, 0]
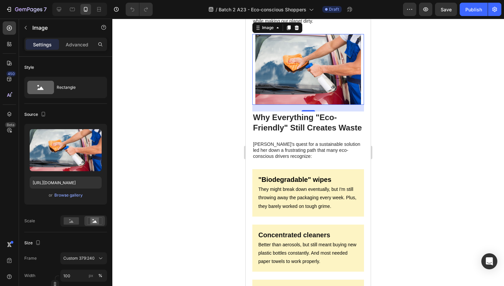
click at [293, 90] on img at bounding box center [308, 69] width 112 height 71
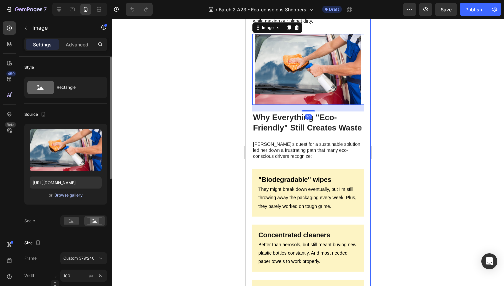
click at [73, 195] on div "Browse gallery" at bounding box center [68, 195] width 28 height 6
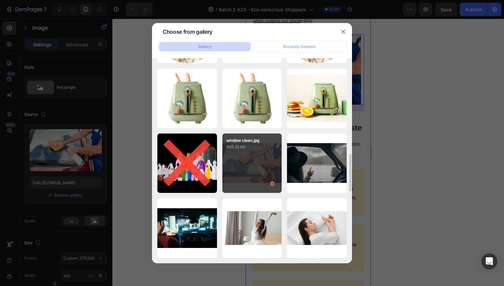
scroll to position [584, 0]
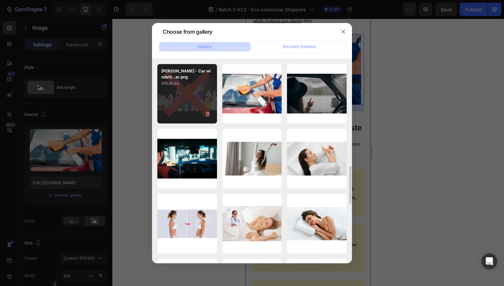
click at [193, 105] on div "Sorvala - Car windshi...er.png 319.66 kb" at bounding box center [187, 94] width 60 height 60
type input "[URL][DOMAIN_NAME]"
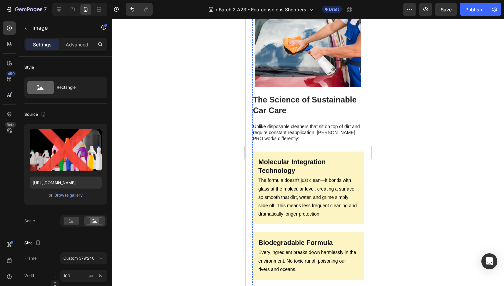
scroll to position [1209, 0]
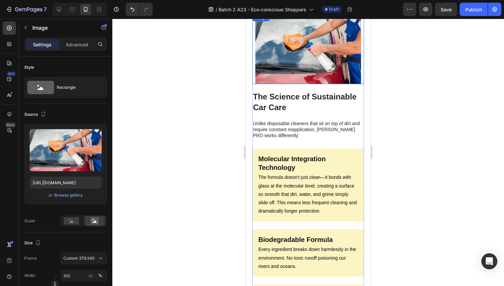
click at [289, 73] on img at bounding box center [308, 48] width 112 height 71
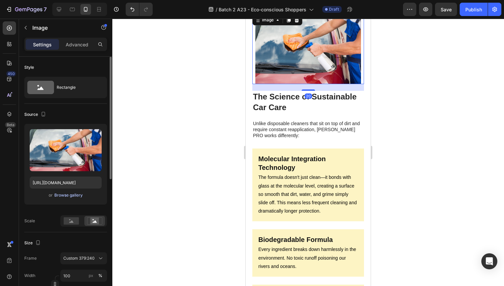
click at [70, 196] on div "Browse gallery" at bounding box center [68, 195] width 28 height 6
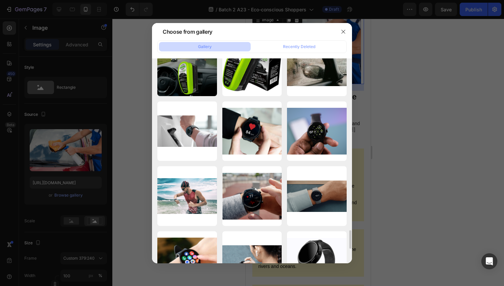
scroll to position [1835, 0]
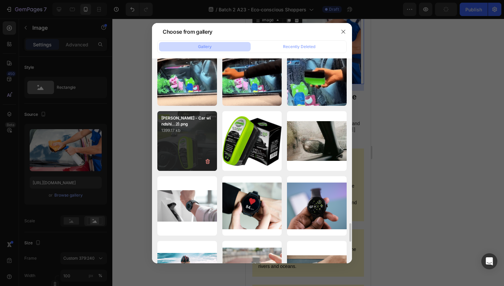
click at [188, 129] on p "1399.17 kb" at bounding box center [187, 130] width 52 height 7
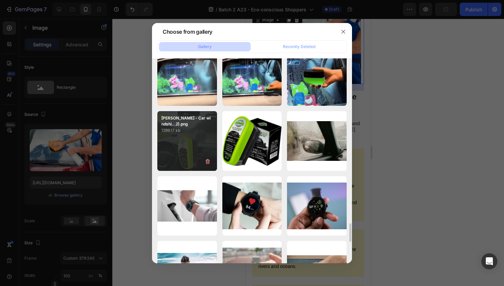
type input "[URL][DOMAIN_NAME]"
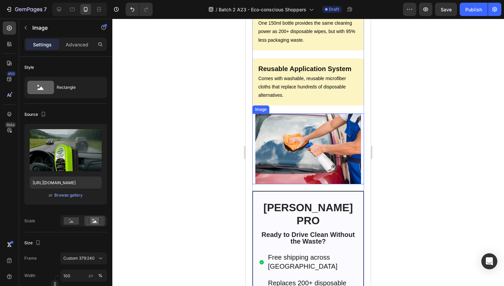
scroll to position [1517, 0]
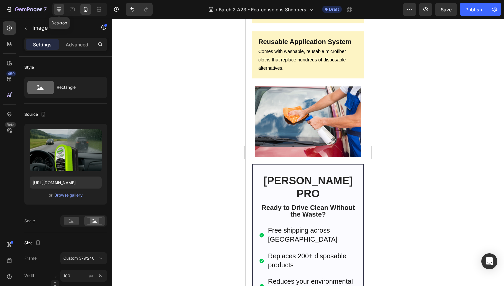
drag, startPoint x: 62, startPoint y: 11, endPoint x: 54, endPoint y: 47, distance: 36.8
click at [62, 11] on icon at bounding box center [59, 9] width 7 height 7
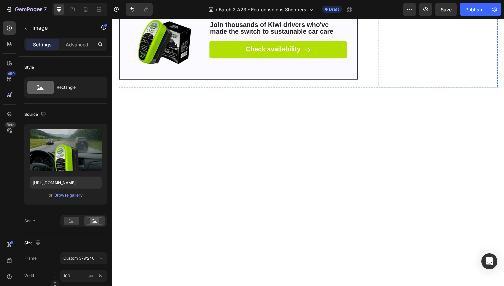
scroll to position [4519, 0]
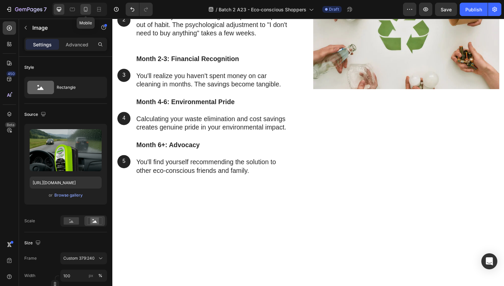
click at [84, 12] on icon at bounding box center [85, 9] width 7 height 7
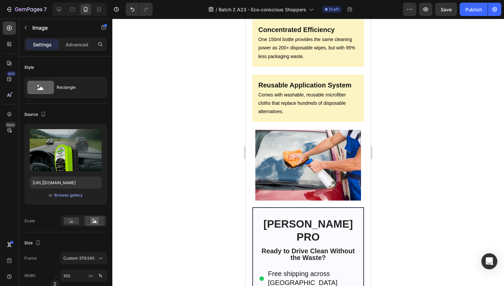
scroll to position [1474, 0]
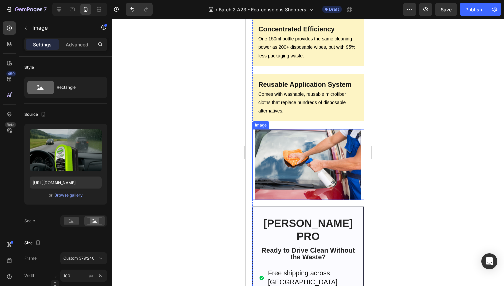
click at [311, 160] on img at bounding box center [308, 164] width 112 height 71
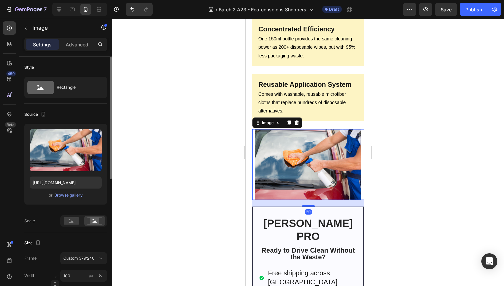
click at [71, 191] on div "or Browse gallery" at bounding box center [66, 195] width 72 height 8
click at [68, 195] on div "Browse gallery" at bounding box center [68, 195] width 28 height 6
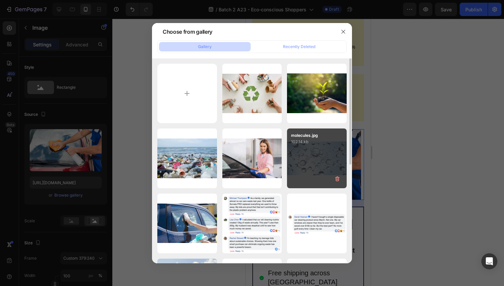
click at [307, 165] on div "molecules.jpg 102.14 kb" at bounding box center [317, 158] width 60 height 60
type input "[URL][DOMAIN_NAME]"
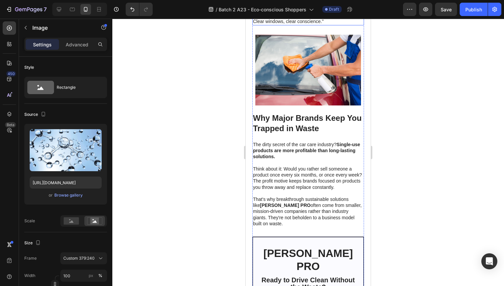
scroll to position [2605, 0]
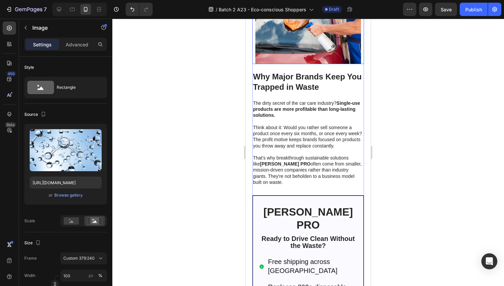
click at [311, 64] on img at bounding box center [308, 28] width 112 height 71
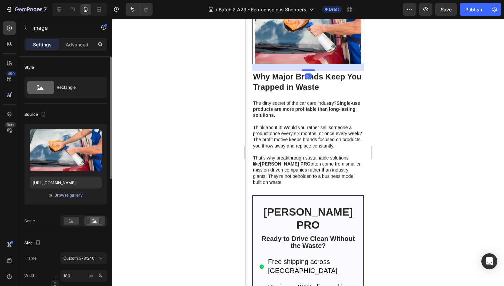
click at [70, 196] on div "Browse gallery" at bounding box center [68, 195] width 28 height 6
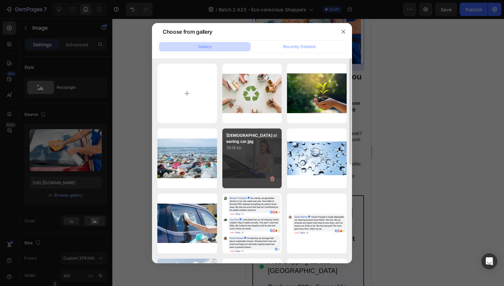
click at [244, 164] on div "lady cleaning car.jpg 39.16 kb" at bounding box center [252, 158] width 60 height 60
type input "[URL][DOMAIN_NAME]"
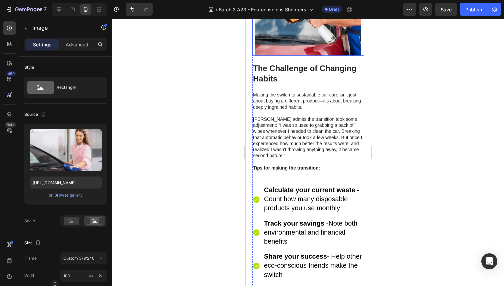
scroll to position [3184, 0]
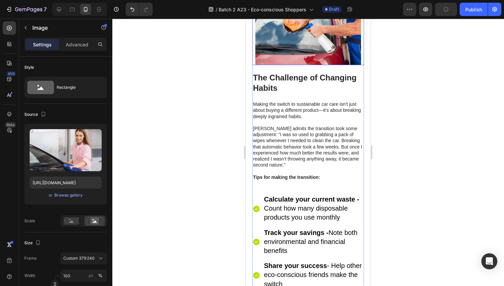
click at [309, 65] on img at bounding box center [308, 29] width 112 height 71
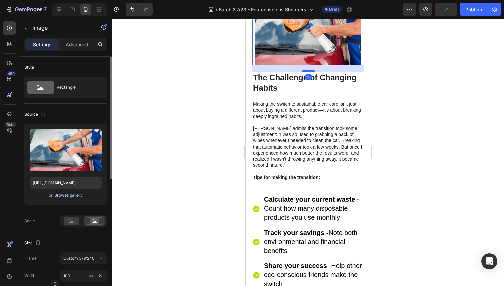
click at [61, 195] on div "Browse gallery" at bounding box center [68, 195] width 28 height 6
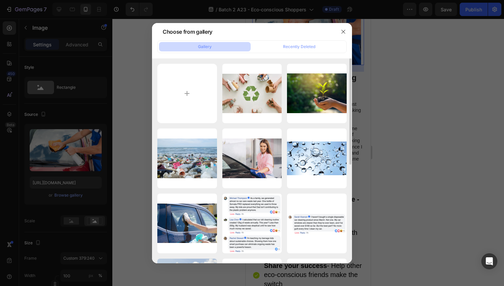
drag, startPoint x: 203, startPoint y: 151, endPoint x: 220, endPoint y: 155, distance: 17.9
click at [0, 0] on div "ocean waste.jpg 246.62 kb" at bounding box center [0, 0] width 0 height 0
type input "[URL][DOMAIN_NAME]"
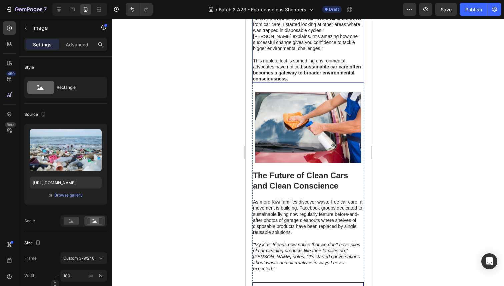
scroll to position [3622, 0]
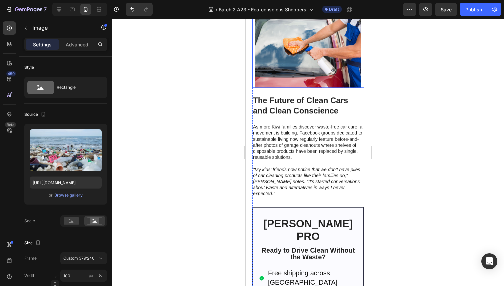
click at [310, 88] on img at bounding box center [308, 52] width 112 height 71
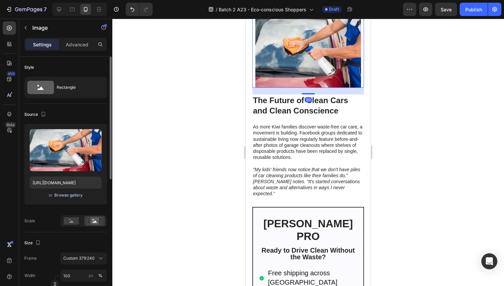
click at [74, 194] on div "Browse gallery" at bounding box center [68, 195] width 28 height 6
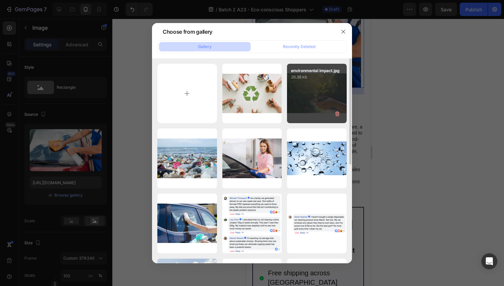
click at [311, 102] on div "environmental impact.jpg 26.38 kb" at bounding box center [317, 94] width 60 height 60
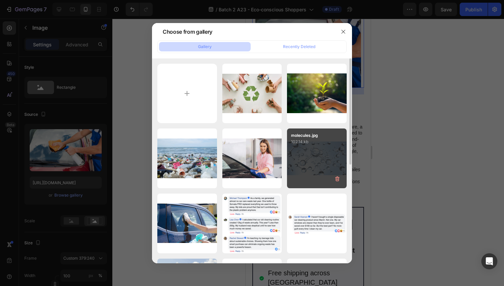
type input "[URL][DOMAIN_NAME]"
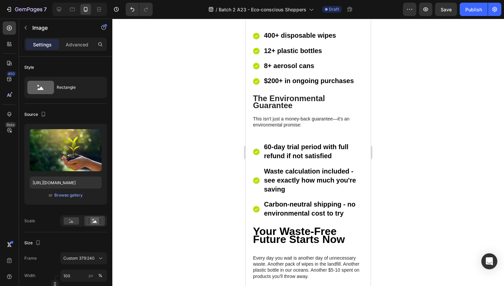
scroll to position [5331, 0]
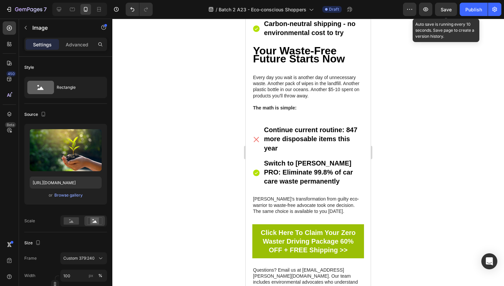
drag, startPoint x: 446, startPoint y: 9, endPoint x: 436, endPoint y: 21, distance: 15.2
click at [445, 9] on span "Save" at bounding box center [446, 10] width 11 height 6
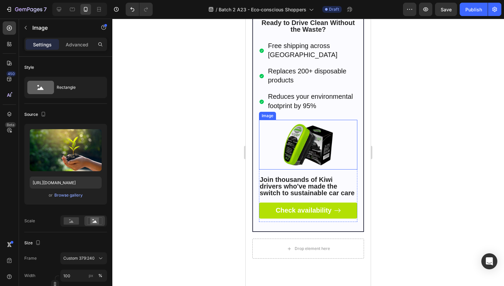
scroll to position [3974, 0]
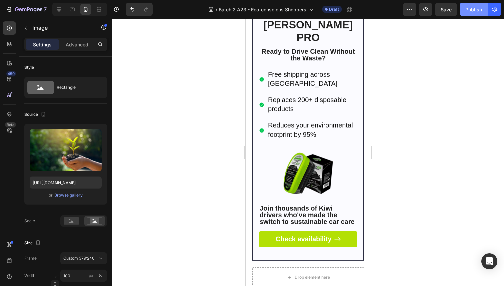
click at [473, 6] on div "Publish" at bounding box center [474, 9] width 17 height 7
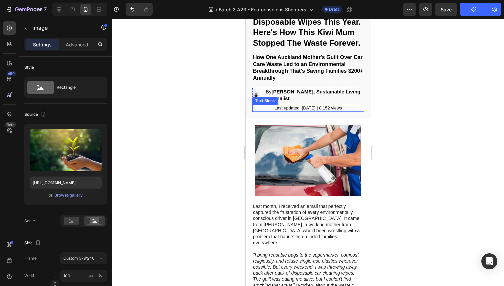
scroll to position [76, 0]
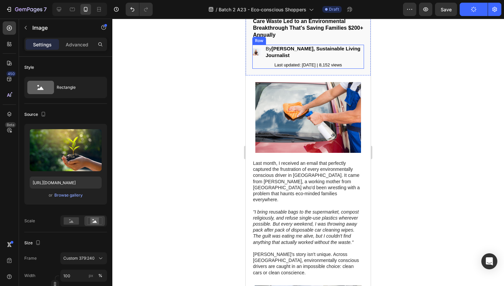
click at [300, 62] on div "Image By Emma Richardson, Sustainable Living Journalist Text Block Row" at bounding box center [308, 53] width 112 height 17
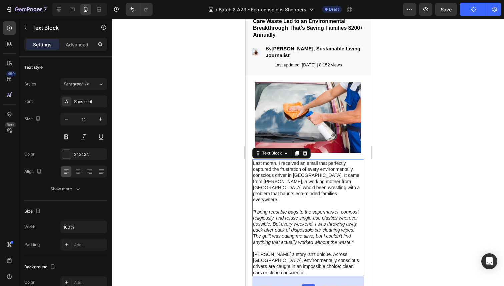
click at [305, 201] on p "Last month, I received an email that perfectly captured the frustration of ever…" at bounding box center [308, 181] width 110 height 42
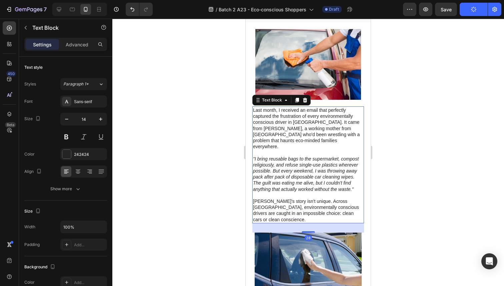
scroll to position [132, 0]
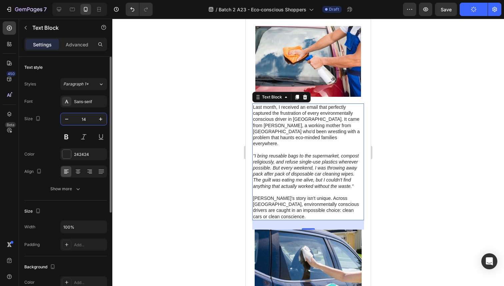
click at [94, 119] on input "14" at bounding box center [84, 119] width 22 height 12
click at [99, 119] on icon "button" at bounding box center [100, 119] width 7 height 7
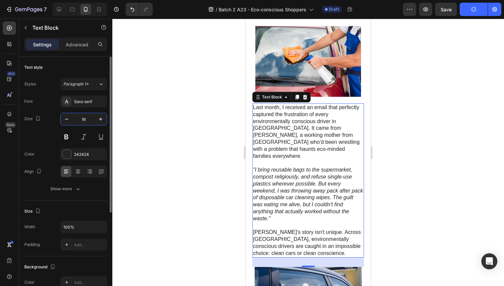
click at [84, 121] on input "16" at bounding box center [84, 119] width 22 height 12
type input "20"
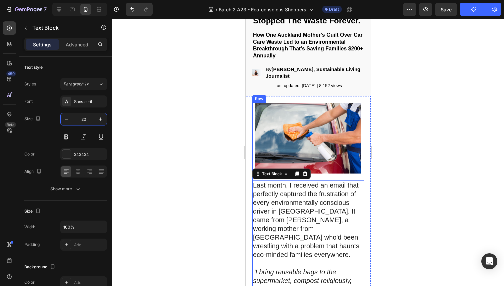
scroll to position [0, 0]
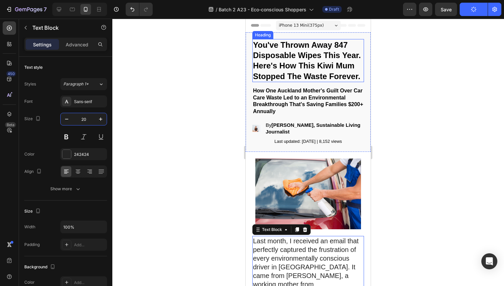
click at [302, 67] on strong "You've Thrown Away 847 Disposable Wipes This Year. Here's How This Kiwi Mum Sto…" at bounding box center [307, 60] width 108 height 40
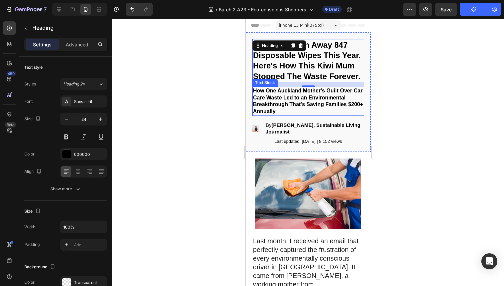
click at [269, 115] on p "How One Auckland Mother's Guilt Over Car Care Waste Led to an Environmental Bre…" at bounding box center [308, 101] width 110 height 28
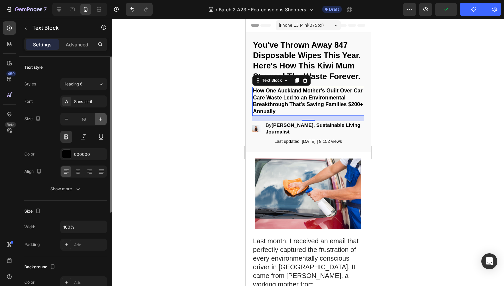
click at [100, 120] on icon "button" at bounding box center [100, 119] width 7 height 7
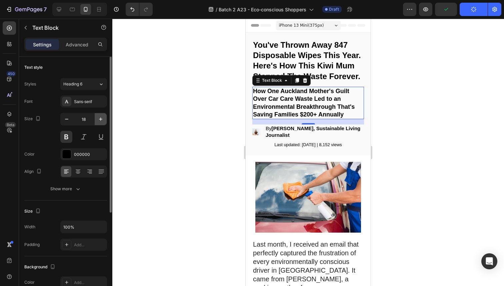
click at [100, 120] on icon "button" at bounding box center [100, 119] width 7 height 7
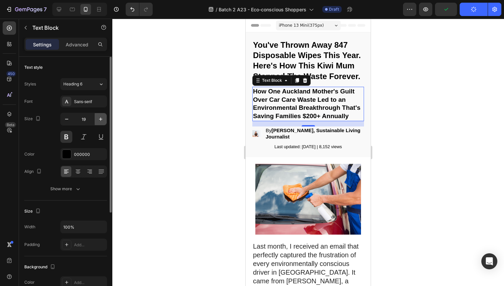
click at [100, 120] on icon "button" at bounding box center [100, 119] width 7 height 7
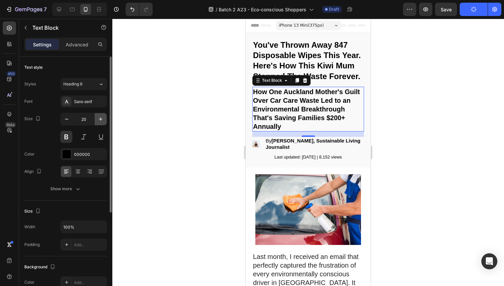
click at [100, 120] on icon "button" at bounding box center [100, 119] width 7 height 7
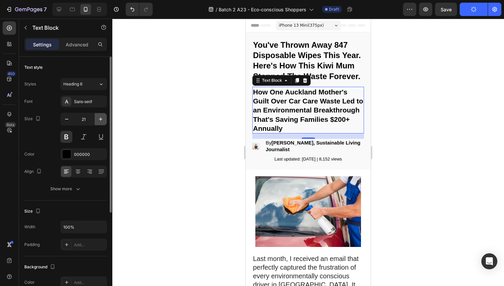
click at [100, 120] on icon "button" at bounding box center [100, 119] width 7 height 7
type input "22"
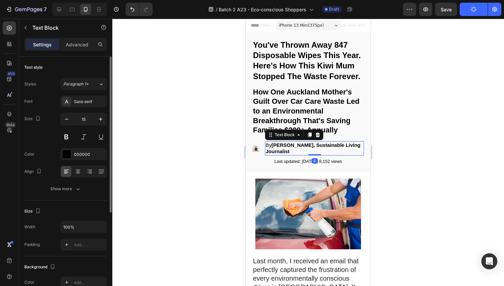
click at [310, 154] on strong "[PERSON_NAME], Sustainable Living Journalist" at bounding box center [313, 148] width 95 height 12
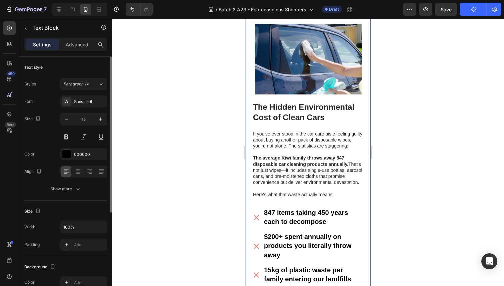
scroll to position [491, 0]
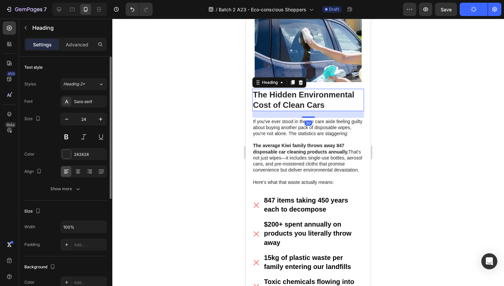
click at [285, 95] on strong "The Hidden Environmental Cost of Clean Cars" at bounding box center [303, 99] width 101 height 19
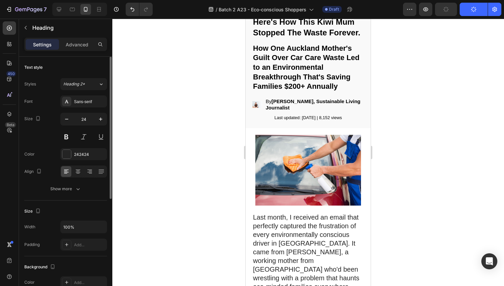
scroll to position [0, 0]
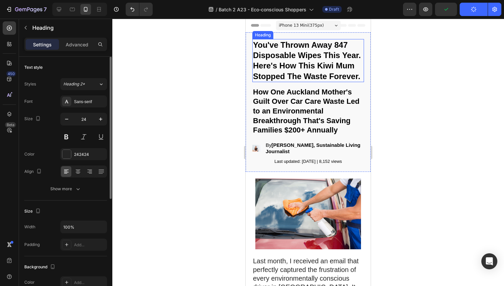
click at [285, 69] on strong "You've Thrown Away 847 Disposable Wipes This Year. Here's How This Kiwi Mum Sto…" at bounding box center [307, 60] width 108 height 40
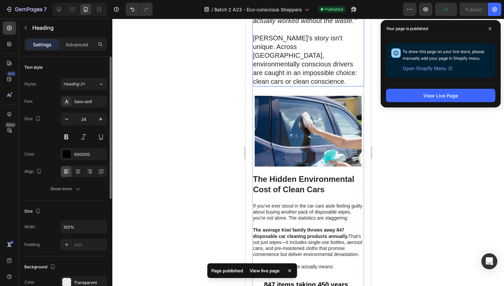
scroll to position [471, 0]
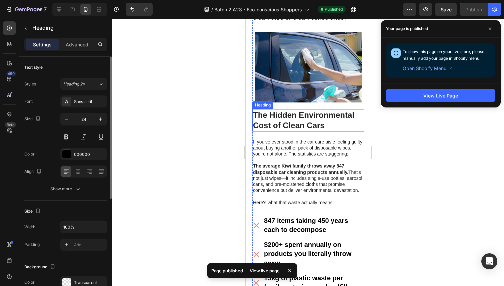
click at [297, 118] on strong "The Hidden Environmental Cost of Clean Cars" at bounding box center [303, 119] width 101 height 19
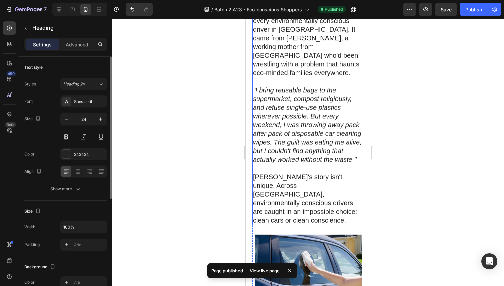
scroll to position [457, 0]
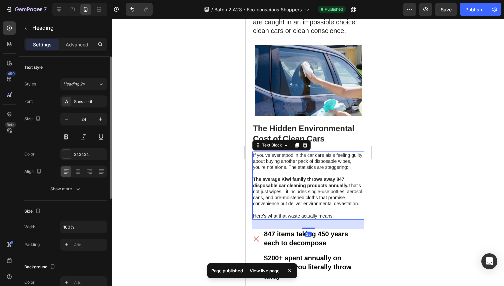
click at [280, 171] on p "If you've ever stood in the car care aisle feeling guilty about buying another …" at bounding box center [308, 164] width 110 height 24
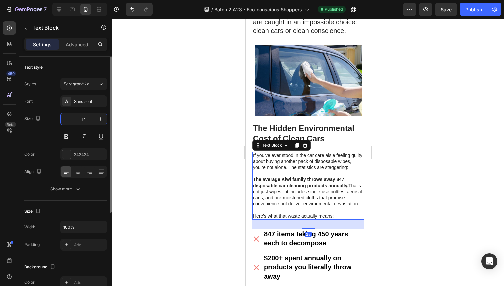
click at [84, 122] on input "14" at bounding box center [84, 119] width 22 height 12
type input "20"
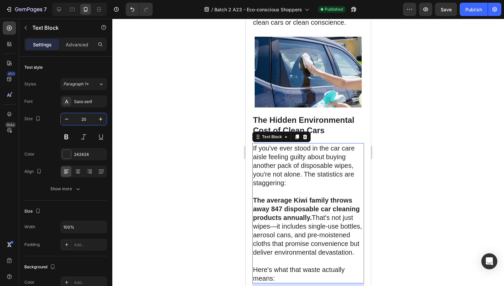
scroll to position [618, 0]
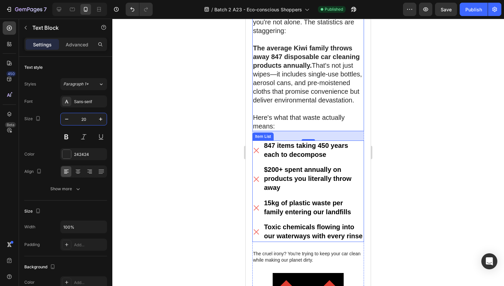
click at [292, 154] on strong "847 items taking 450 years each to decompose" at bounding box center [306, 150] width 84 height 16
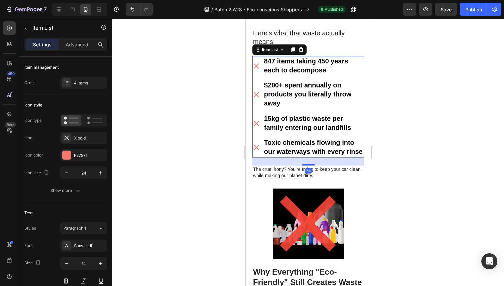
scroll to position [708, 0]
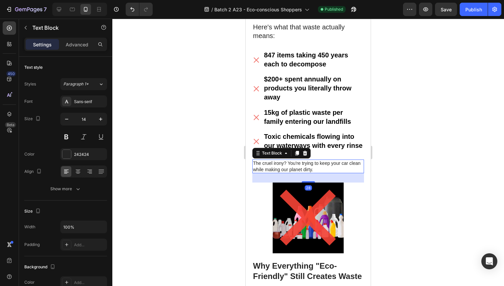
click at [284, 172] on p "The cruel irony? You're trying to keep your car clean while making our planet d…" at bounding box center [308, 166] width 110 height 12
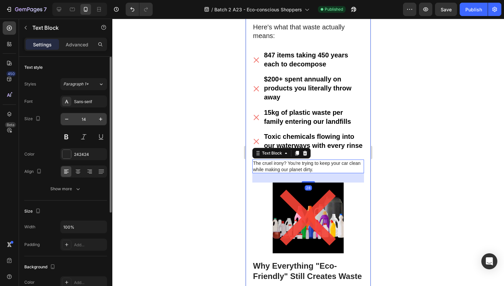
click at [82, 118] on input "14" at bounding box center [84, 119] width 22 height 12
type input "20"
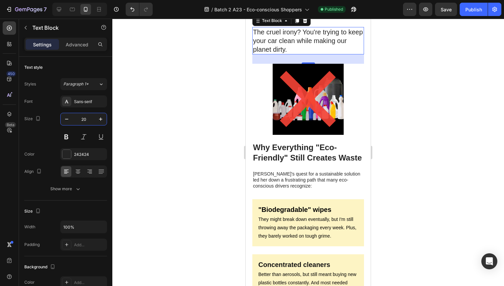
scroll to position [879, 0]
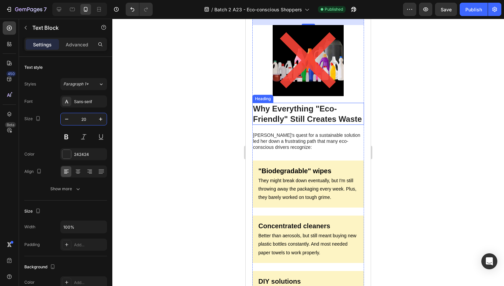
click at [291, 121] on h2 "Why Everything "Eco-Friendly" Still Creates Waste" at bounding box center [308, 114] width 112 height 22
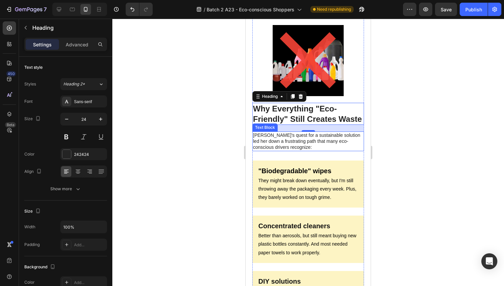
click at [301, 150] on p "[PERSON_NAME]'s quest for a sustainable solution led her down a frustrating pat…" at bounding box center [308, 141] width 110 height 18
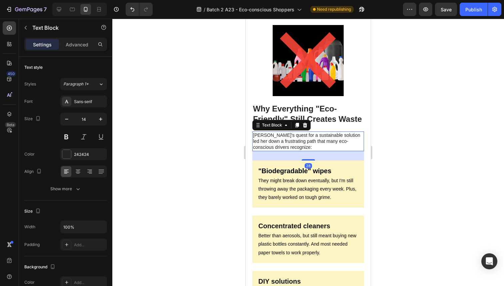
click at [298, 150] on p "[PERSON_NAME]'s quest for a sustainable solution led her down a frustrating pat…" at bounding box center [308, 141] width 110 height 18
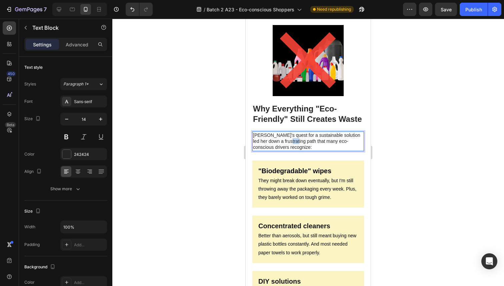
click at [298, 150] on p "[PERSON_NAME]'s quest for a sustainable solution led her down a frustrating pat…" at bounding box center [308, 141] width 110 height 18
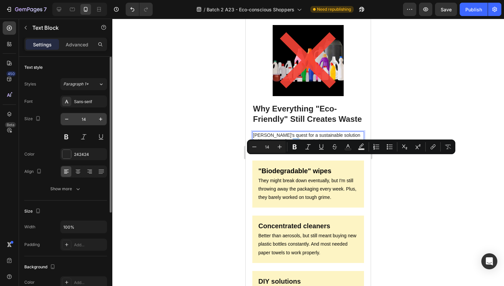
click at [82, 120] on input "14" at bounding box center [84, 119] width 22 height 12
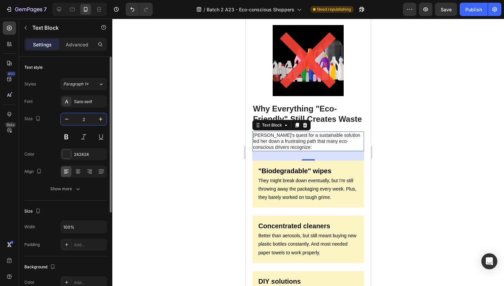
type input "20"
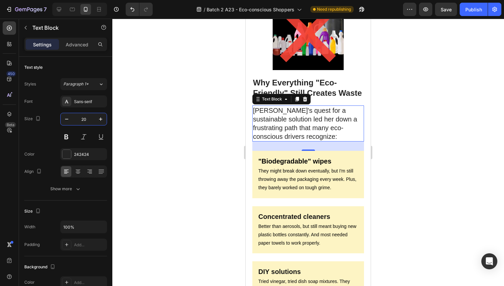
scroll to position [927, 0]
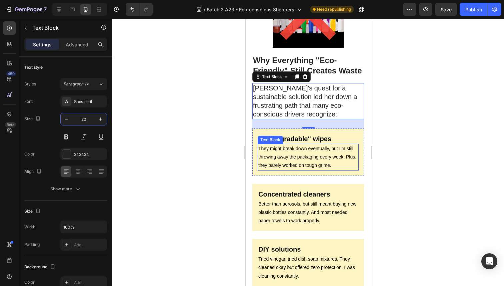
click at [284, 163] on p "They might break down eventually, but I'm still throwing away the packaging eve…" at bounding box center [308, 156] width 100 height 25
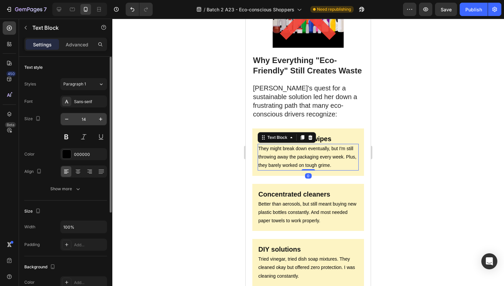
click at [86, 117] on input "14" at bounding box center [84, 119] width 22 height 12
type input "20"
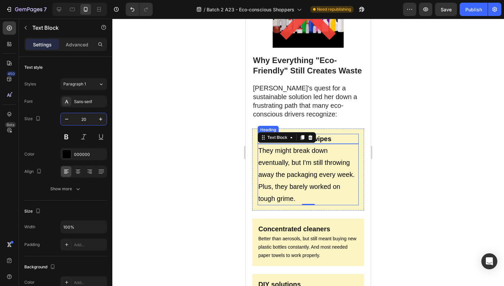
click at [323, 142] on strong ""Biodegradable" wipes" at bounding box center [294, 138] width 73 height 7
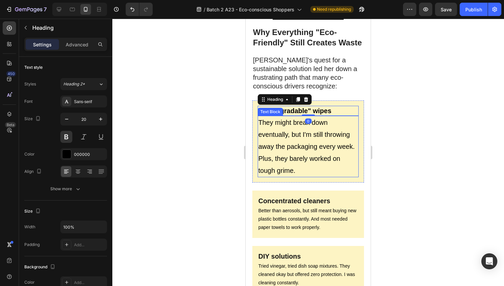
scroll to position [1006, 0]
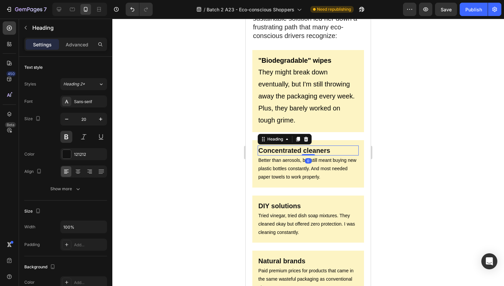
click at [297, 154] on strong "Concentrated cleaners" at bounding box center [294, 150] width 72 height 7
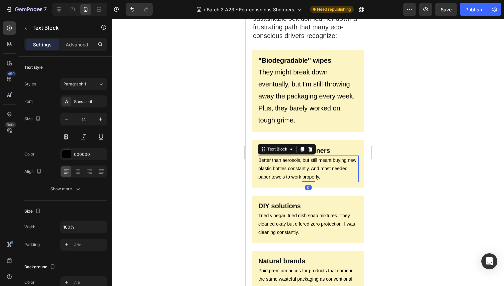
click at [294, 181] on p "Better than aerosols, but still meant buying new plastic bottles constantly. An…" at bounding box center [308, 168] width 100 height 25
click at [81, 119] on input "14" at bounding box center [84, 119] width 22 height 12
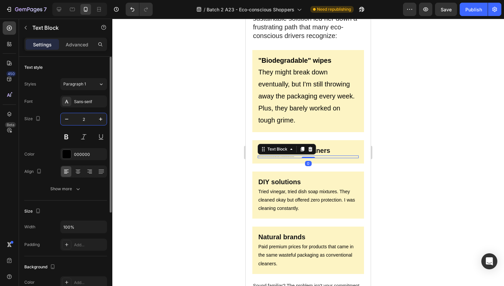
type input "20"
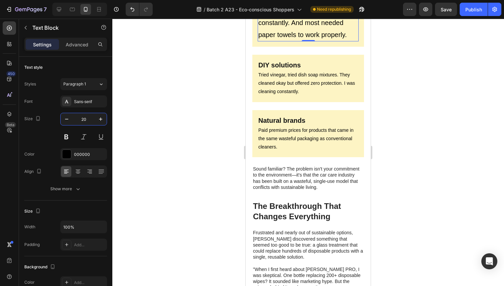
scroll to position [1170, 0]
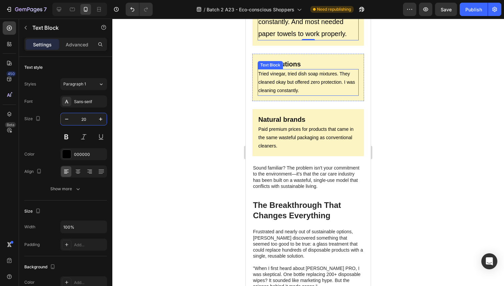
click at [280, 68] on div "Text Block" at bounding box center [270, 65] width 23 height 6
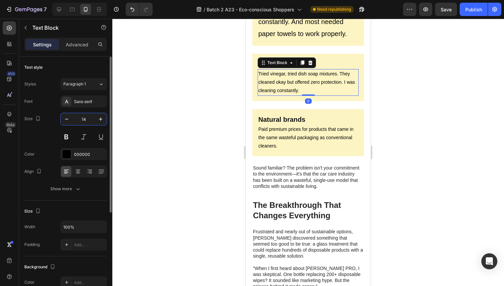
click at [83, 116] on input "14" at bounding box center [84, 119] width 22 height 12
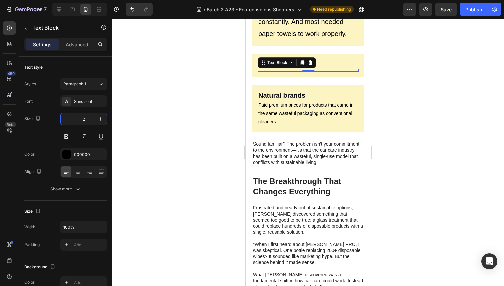
type input "20"
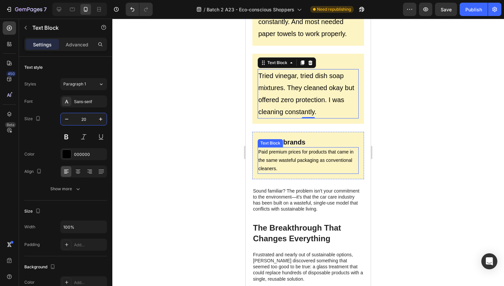
click at [282, 173] on p "Paid premium prices for products that came in the same wasteful packaging as co…" at bounding box center [308, 160] width 100 height 25
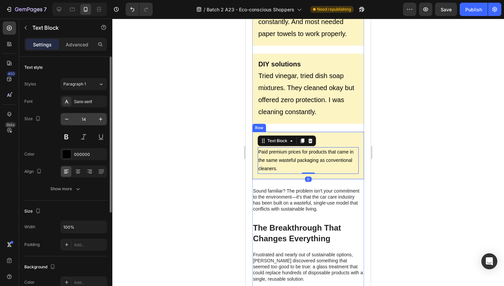
click at [83, 119] on input "14" at bounding box center [84, 119] width 22 height 12
type input "20"
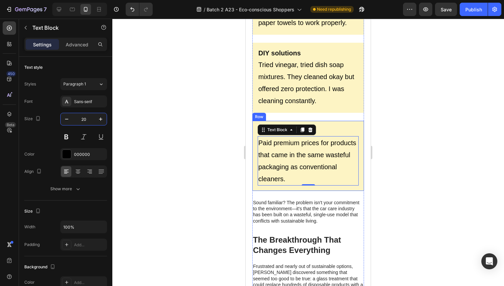
scroll to position [1236, 0]
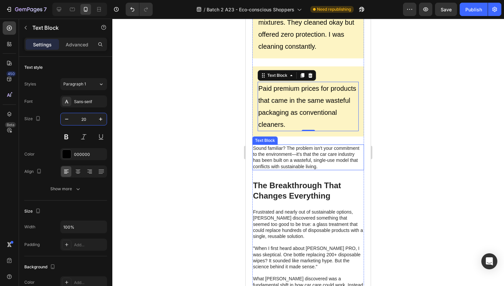
click at [278, 169] on p "Sound familiar? The problem isn't your commitment to the environment—it's that …" at bounding box center [308, 157] width 110 height 24
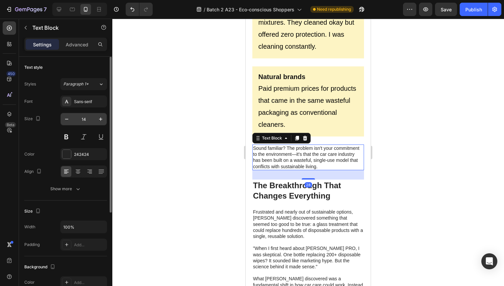
click at [83, 121] on input "14" at bounding box center [84, 119] width 22 height 12
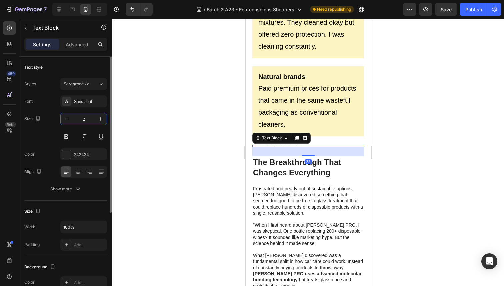
type input "20"
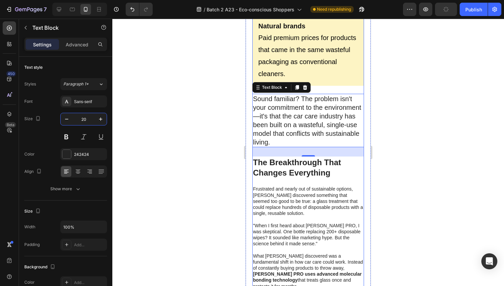
scroll to position [1309, 0]
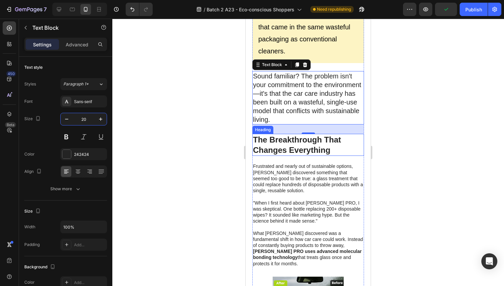
click at [284, 154] on strong "The Breakthrough That Changes Everything" at bounding box center [297, 144] width 88 height 19
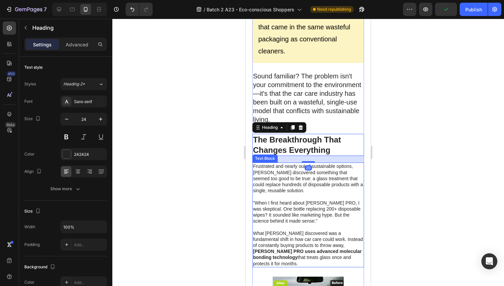
click at [259, 193] on p "Frustrated and nearly out of sustainable options, [PERSON_NAME] discovered some…" at bounding box center [308, 178] width 110 height 30
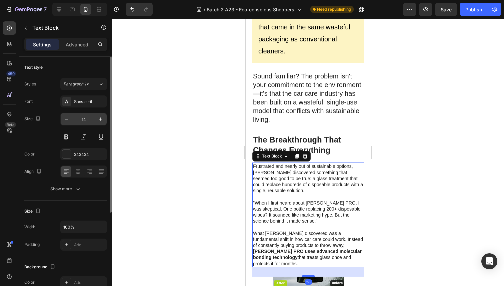
click at [83, 120] on input "14" at bounding box center [84, 119] width 22 height 12
type input "1"
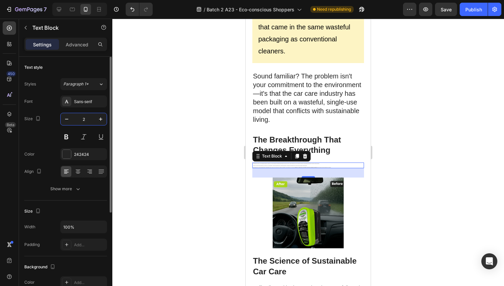
type input "20"
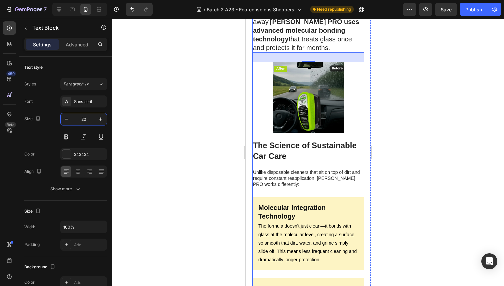
scroll to position [1620, 0]
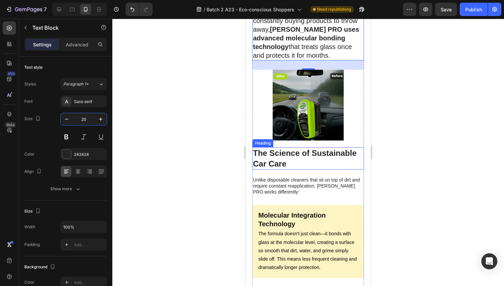
click at [288, 169] on h2 "The Science of Sustainable Car Care" at bounding box center [308, 158] width 112 height 22
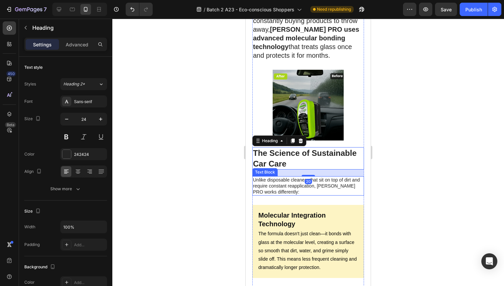
click at [263, 195] on p "Unlike disposable cleaners that sit on top of dirt and require constant reappli…" at bounding box center [308, 186] width 110 height 18
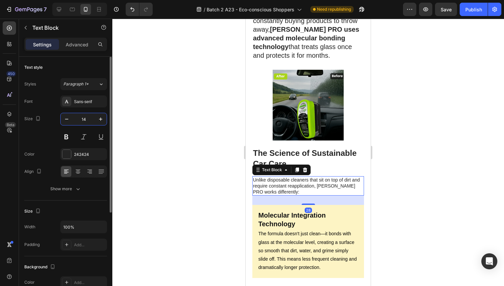
click at [85, 117] on input "14" at bounding box center [84, 119] width 22 height 12
type input "20"
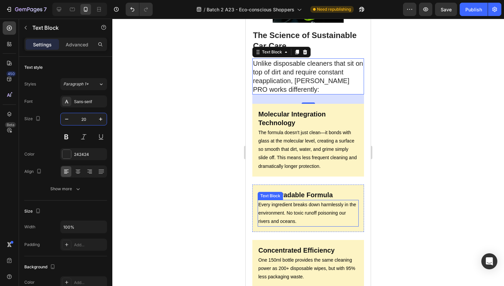
scroll to position [1765, 0]
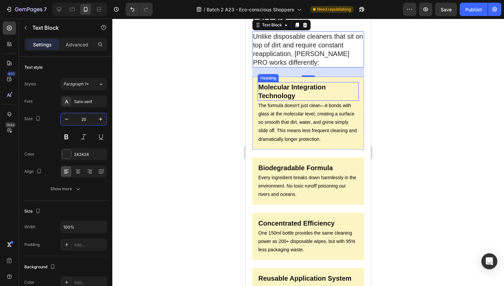
click at [281, 121] on p "The formula doesn't just clean—it bonds with glass at the molecular level, crea…" at bounding box center [308, 122] width 100 height 42
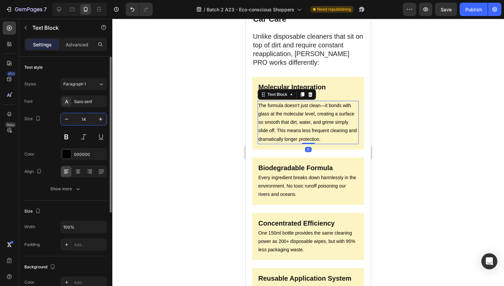
click at [81, 117] on input "14" at bounding box center [84, 119] width 22 height 12
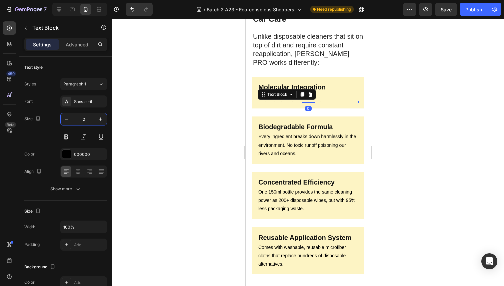
type input "20"
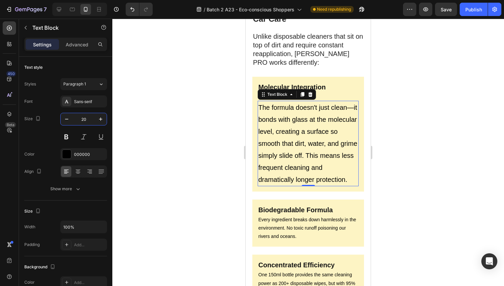
scroll to position [1839, 0]
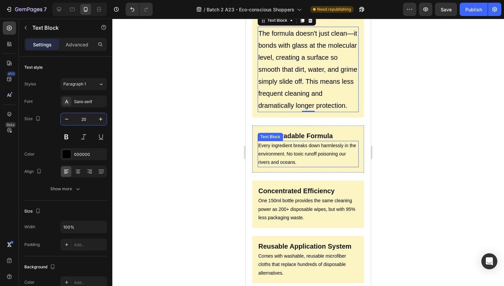
click at [281, 167] on p "Every ingredient breaks down harmlessly in the environment. No toxic runoff poi…" at bounding box center [308, 153] width 100 height 25
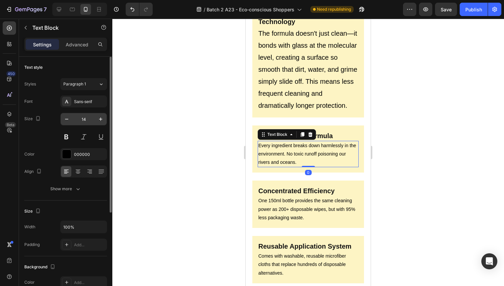
click at [83, 118] on input "14" at bounding box center [84, 119] width 22 height 12
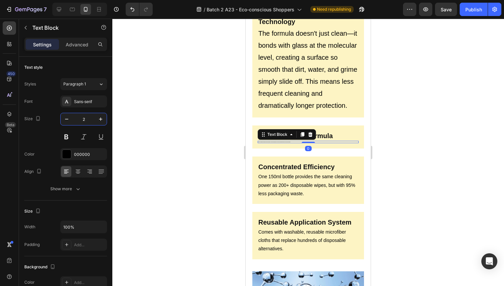
type input "20"
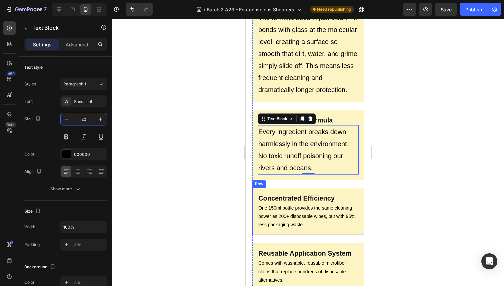
scroll to position [1903, 0]
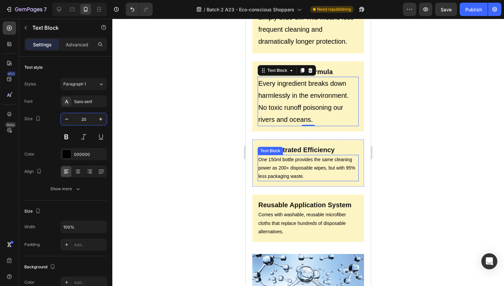
click at [281, 181] on p "One 150ml bottle provides the same cleaning power as 200+ disposable wipes, but…" at bounding box center [308, 167] width 100 height 25
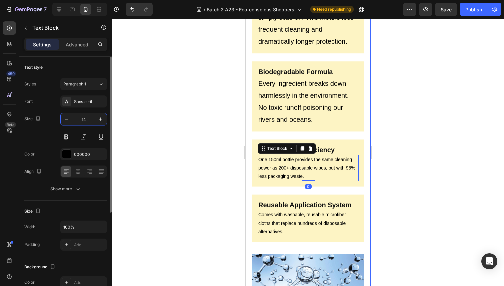
click at [85, 119] on input "14" at bounding box center [84, 119] width 22 height 12
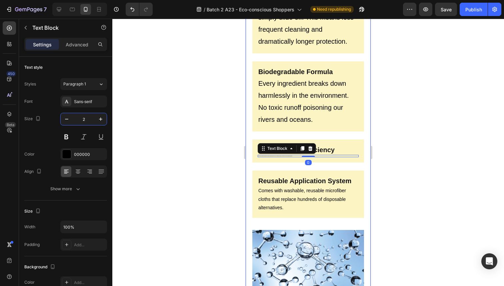
type input "20"
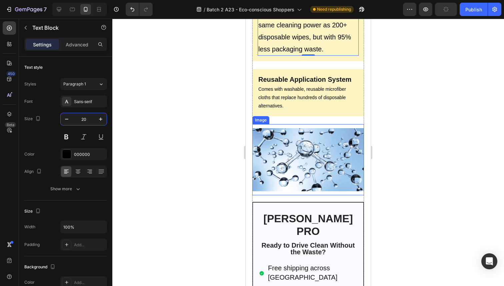
scroll to position [2058, 0]
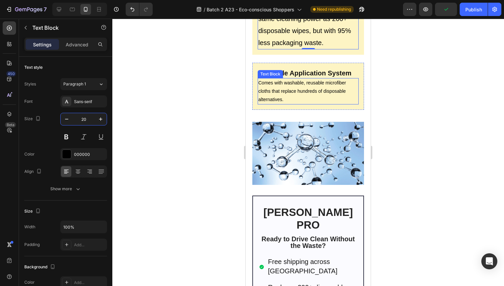
drag, startPoint x: 284, startPoint y: 117, endPoint x: 280, endPoint y: 116, distance: 4.4
click at [284, 104] on p "Comes with washable, reusable microfiber cloths that replace hundreds of dispos…" at bounding box center [308, 91] width 100 height 25
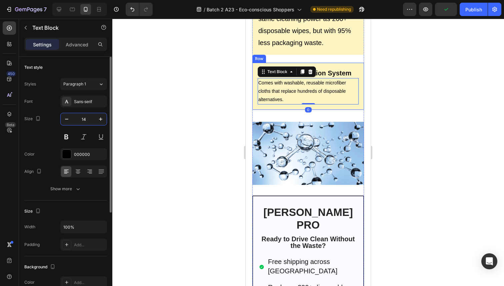
click at [86, 118] on input "14" at bounding box center [84, 119] width 22 height 12
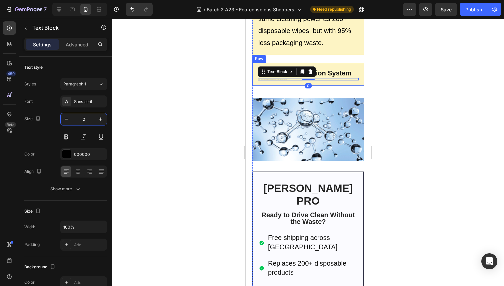
type input "20"
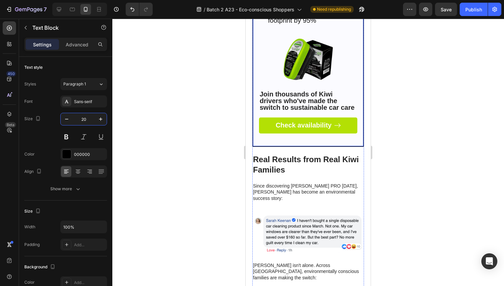
scroll to position [2430, 0]
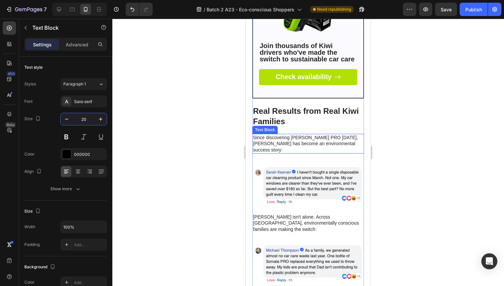
click at [276, 153] on p "Since discovering [PERSON_NAME] PRO [DATE], [PERSON_NAME] has become an environ…" at bounding box center [308, 143] width 110 height 18
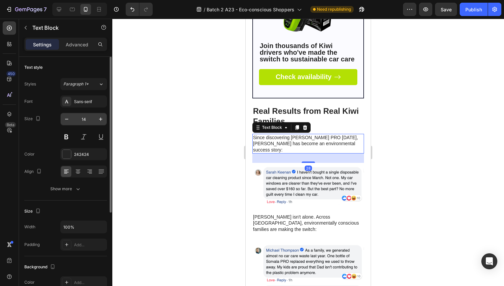
click at [82, 119] on input "14" at bounding box center [84, 119] width 22 height 12
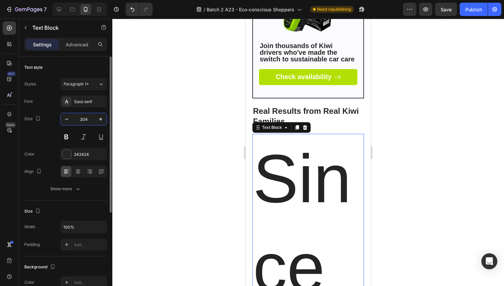
type input "20"
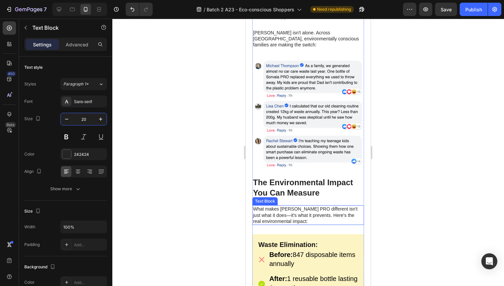
scroll to position [2604, 0]
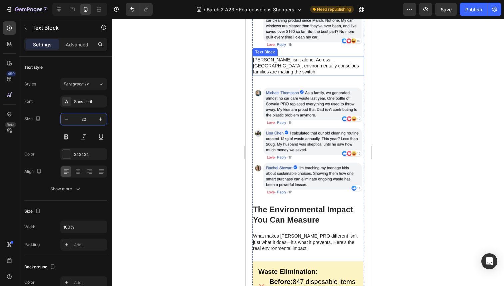
click at [289, 75] on p "[PERSON_NAME] isn't alone. Across [GEOGRAPHIC_DATA], environmentally conscious …" at bounding box center [308, 66] width 110 height 18
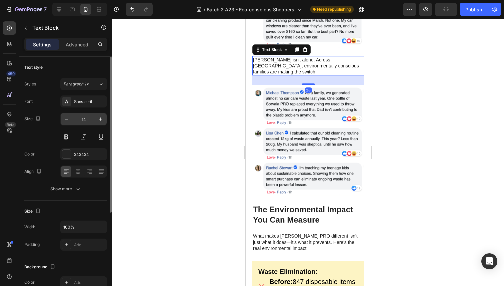
click at [80, 118] on input "14" at bounding box center [84, 119] width 22 height 12
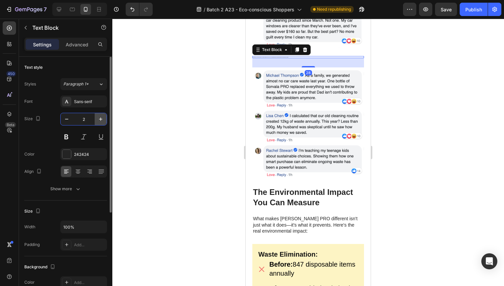
type input "20"
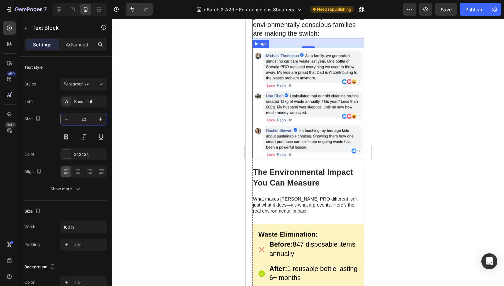
scroll to position [2665, 0]
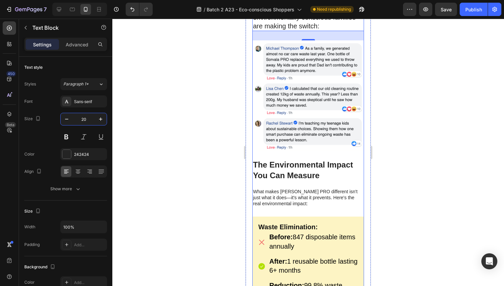
click at [296, 206] on p "What makes [PERSON_NAME] PRO different isn't just what it does—it's what it pre…" at bounding box center [308, 197] width 110 height 18
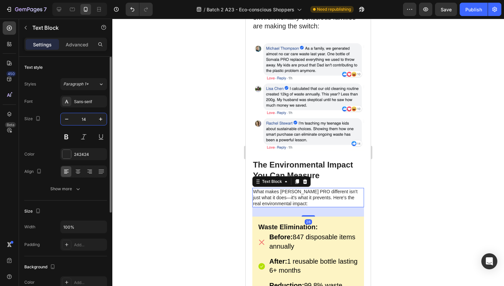
click at [83, 117] on input "14" at bounding box center [84, 119] width 22 height 12
type input "20"
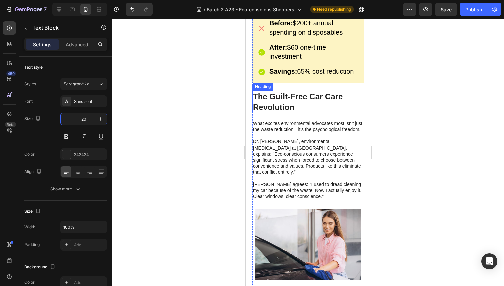
scroll to position [3236, 0]
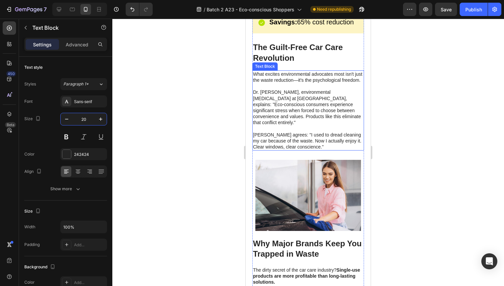
click at [279, 131] on p "Dr. [PERSON_NAME], environmental [MEDICAL_DATA] at [GEOGRAPHIC_DATA], explains:…" at bounding box center [308, 110] width 110 height 42
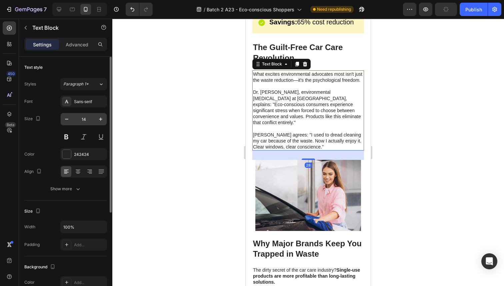
click at [84, 120] on input "14" at bounding box center [84, 119] width 22 height 12
type input "20"
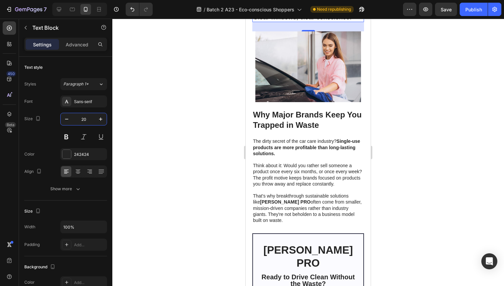
scroll to position [3452, 0]
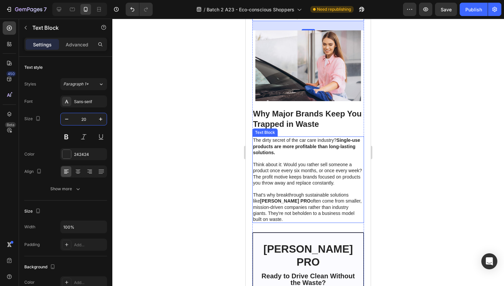
click at [308, 180] on p "Think about it: Would you rather sell someone a product once every six months, …" at bounding box center [308, 170] width 110 height 30
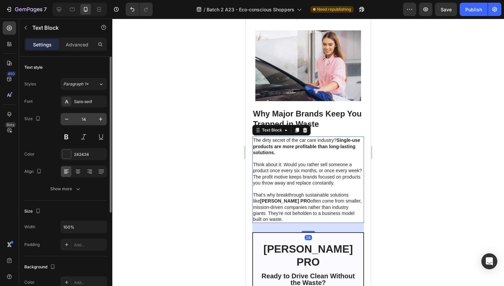
click at [81, 119] on input "14" at bounding box center [84, 119] width 22 height 12
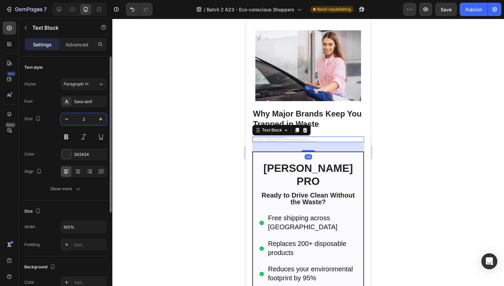
type input "20"
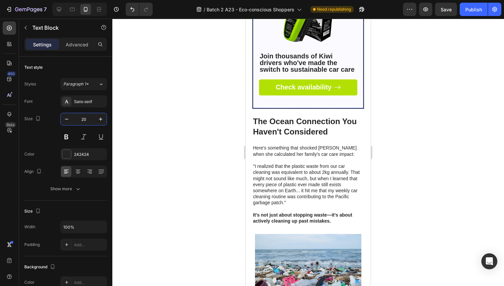
scroll to position [3981, 0]
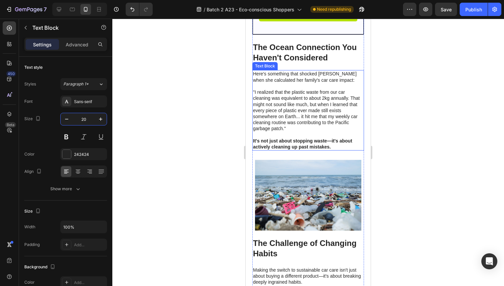
click at [296, 134] on p ""I realized that the plastic waste from our car cleaning was equivalent to abou…" at bounding box center [308, 113] width 110 height 49
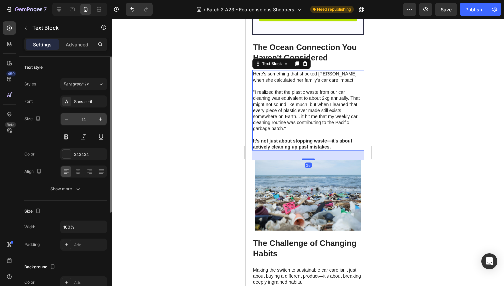
click at [84, 122] on input "14" at bounding box center [84, 119] width 22 height 12
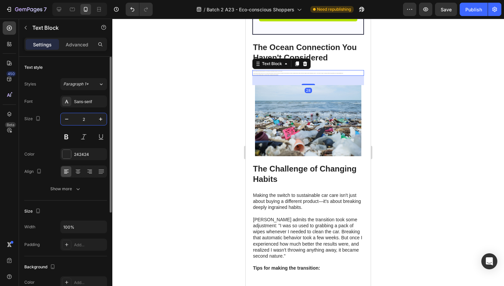
type input "20"
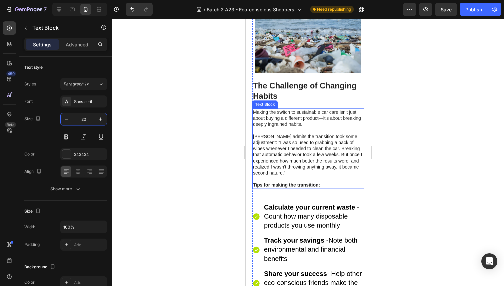
scroll to position [4217, 0]
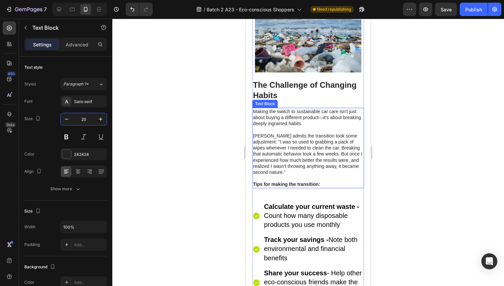
click at [310, 170] on p "[PERSON_NAME] admits the transition took some adjustment: "I was so used to gra…" at bounding box center [308, 157] width 110 height 49
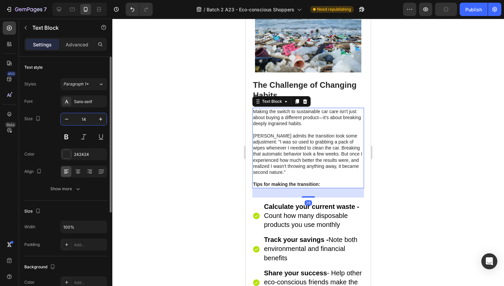
click at [84, 119] on input "14" at bounding box center [84, 119] width 22 height 12
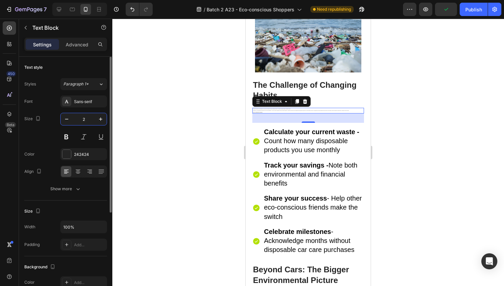
type input "20"
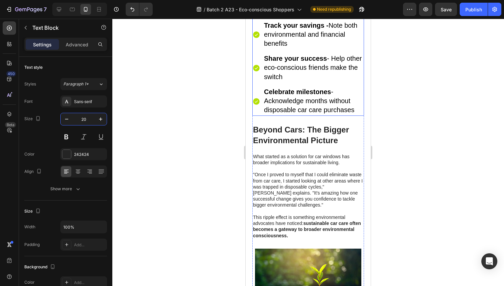
scroll to position [4500, 0]
click at [295, 190] on p ""Once I proved to myself that I could eliminate waste from car care, I started …" at bounding box center [308, 189] width 110 height 49
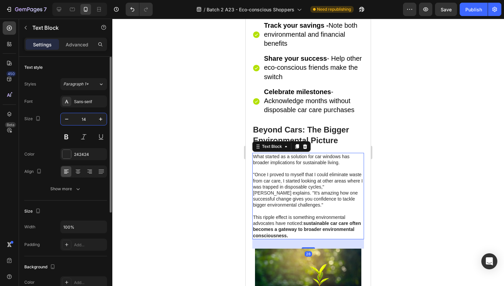
click at [82, 115] on input "14" at bounding box center [84, 119] width 22 height 12
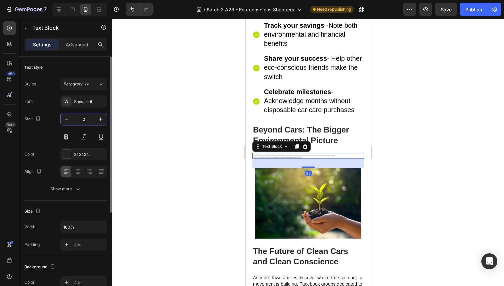
type input "20"
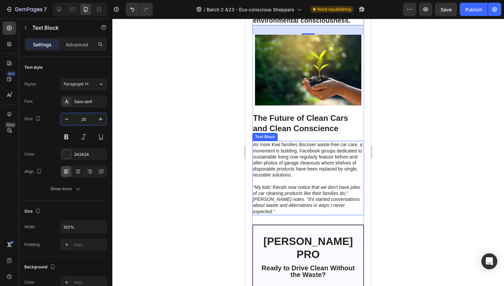
scroll to position [4787, 0]
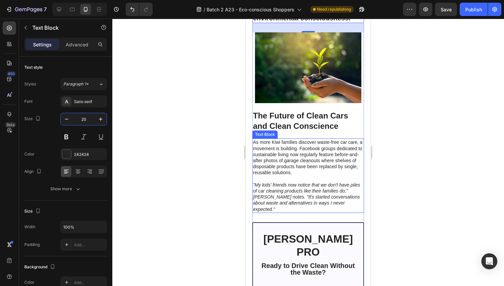
click at [277, 181] on p "As more Kiwi families discover waste-free car care, a movement is building. Fac…" at bounding box center [308, 160] width 110 height 42
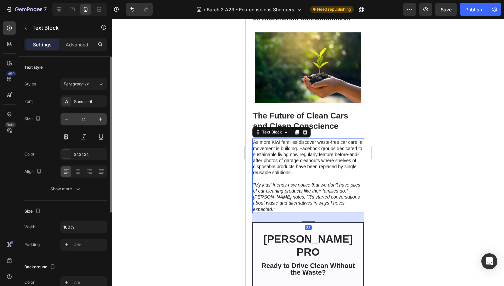
click at [83, 118] on input "14" at bounding box center [84, 119] width 22 height 12
type input "1"
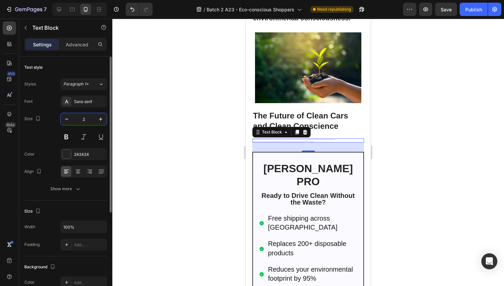
type input "20"
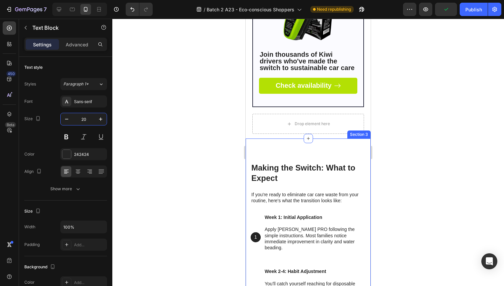
scroll to position [5290, 0]
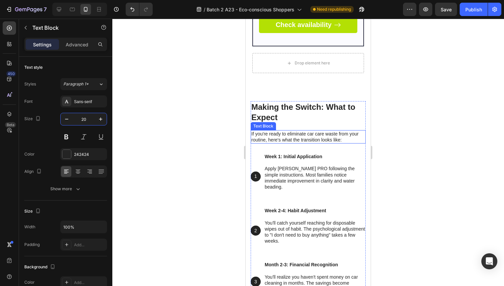
click at [286, 143] on p "If you're ready to eliminate car care waste from your routine, here's what the …" at bounding box center [308, 137] width 114 height 12
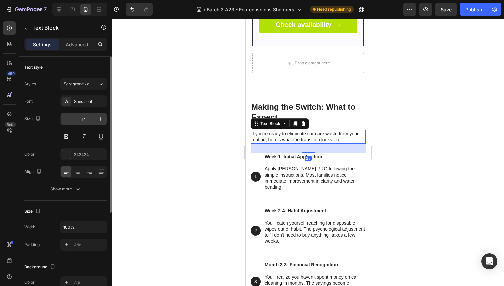
click at [80, 119] on input "14" at bounding box center [84, 119] width 22 height 12
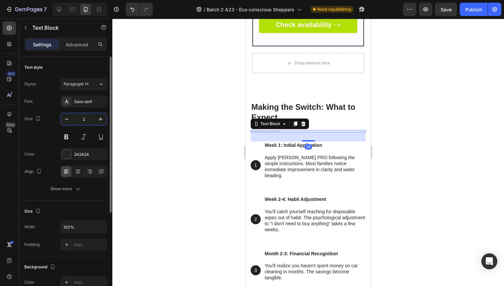
type input "20"
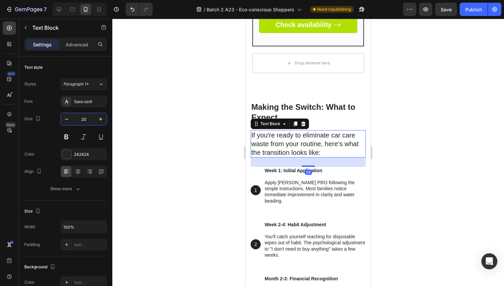
scroll to position [5367, 0]
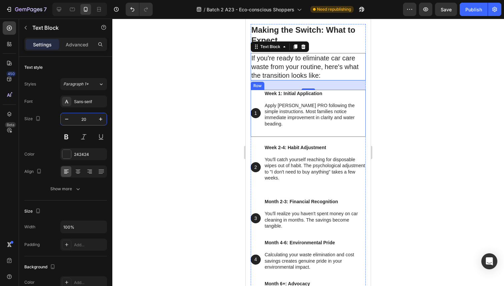
click at [310, 127] on p "Apply [PERSON_NAME] PRO following the simple instructions. Most families notice…" at bounding box center [315, 114] width 100 height 24
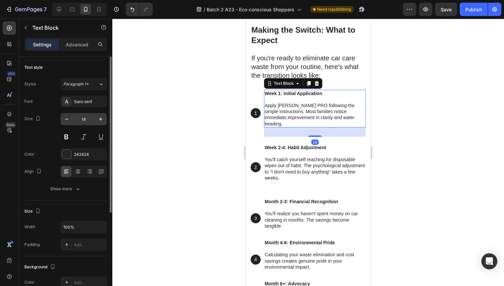
click at [85, 118] on input "14" at bounding box center [84, 119] width 22 height 12
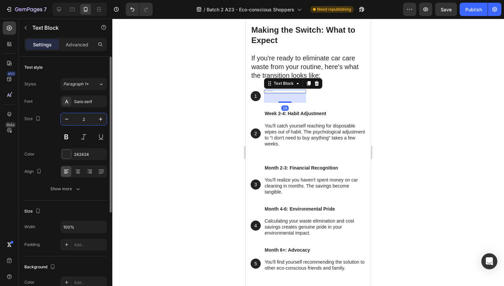
type input "20"
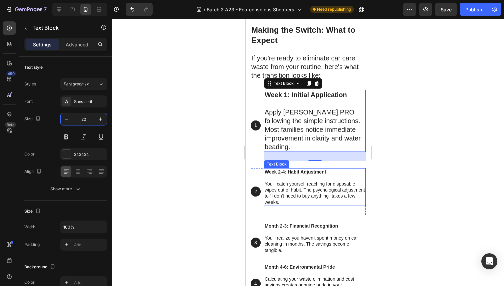
click at [292, 181] on p "Week 2-4: Habit Adjustment" at bounding box center [315, 175] width 100 height 12
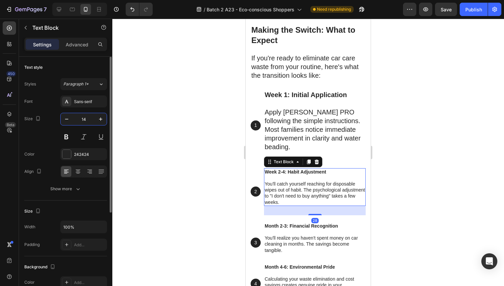
click at [81, 121] on input "14" at bounding box center [84, 119] width 22 height 12
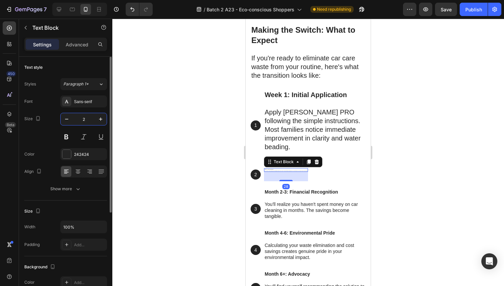
type input "20"
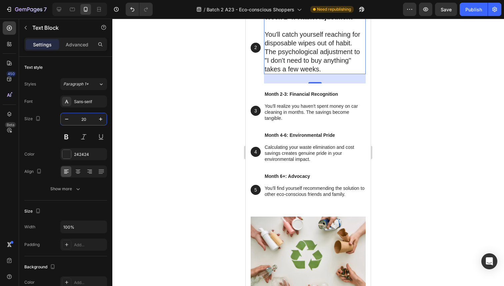
scroll to position [5570, 0]
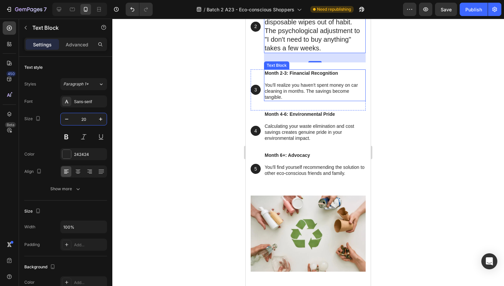
click at [290, 100] on p "You'll realize you haven't spent money on car cleaning in months. The savings b…" at bounding box center [315, 91] width 100 height 18
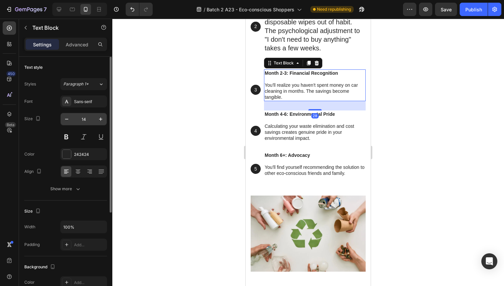
click at [83, 121] on input "14" at bounding box center [84, 119] width 22 height 12
type input "20"
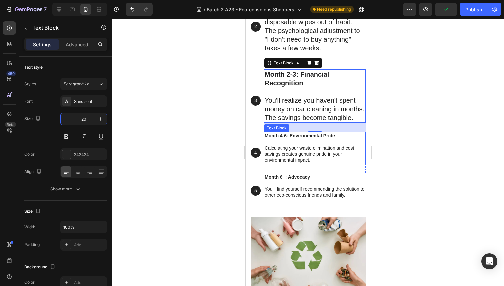
drag, startPoint x: 291, startPoint y: 164, endPoint x: 280, endPoint y: 161, distance: 11.6
click at [291, 163] on p "Calculating your waste elimination and cost savings creates genuine pride in yo…" at bounding box center [315, 154] width 100 height 18
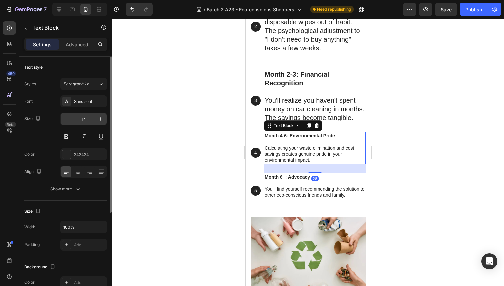
click at [83, 118] on input "14" at bounding box center [84, 119] width 22 height 12
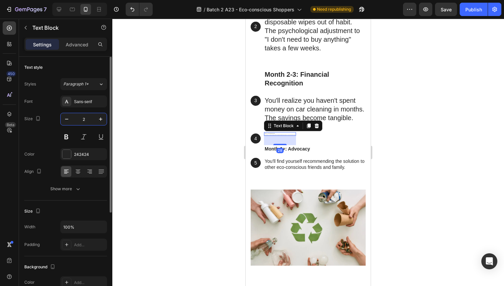
type input "20"
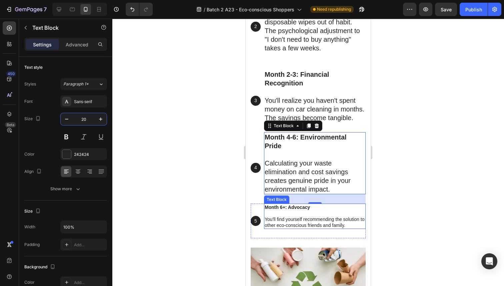
click at [284, 216] on p "Month 6+: Advocacy" at bounding box center [315, 210] width 100 height 12
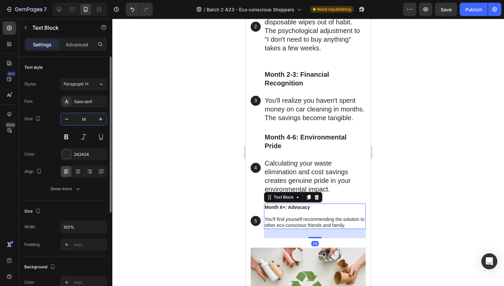
click at [82, 119] on input "14" at bounding box center [84, 119] width 22 height 12
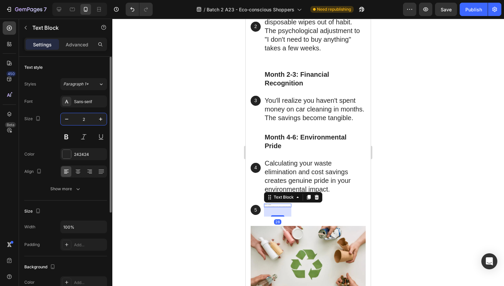
type input "20"
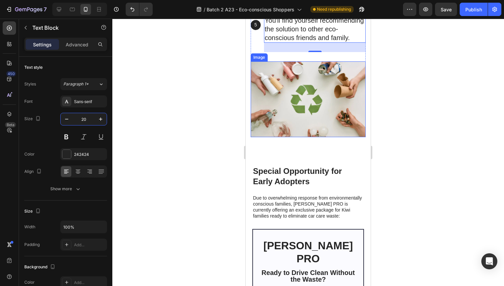
scroll to position [5859, 0]
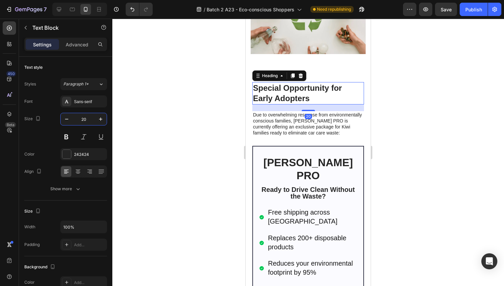
click at [292, 103] on strong "Special Opportunity for Early Adopters" at bounding box center [297, 92] width 89 height 19
click at [291, 136] on p "Due to overwhelming response from environmentally conscious families, [PERSON_N…" at bounding box center [308, 124] width 110 height 24
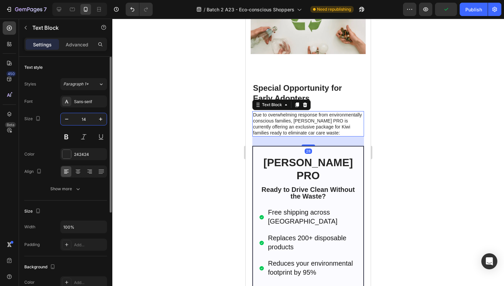
drag, startPoint x: 90, startPoint y: 122, endPoint x: 83, endPoint y: 121, distance: 7.4
click at [89, 122] on input "14" at bounding box center [84, 119] width 22 height 12
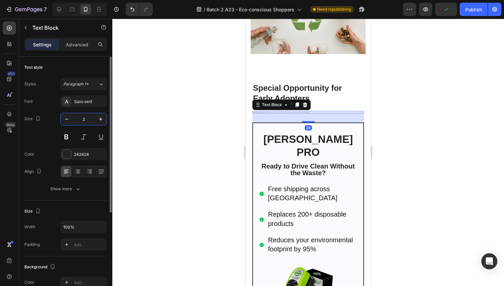
type input "20"
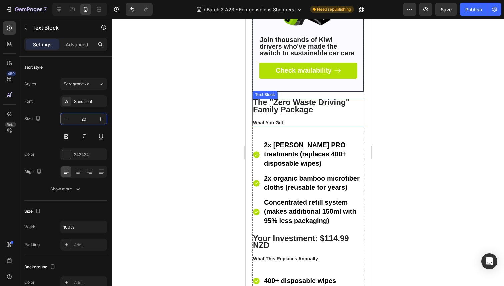
scroll to position [6220, 0]
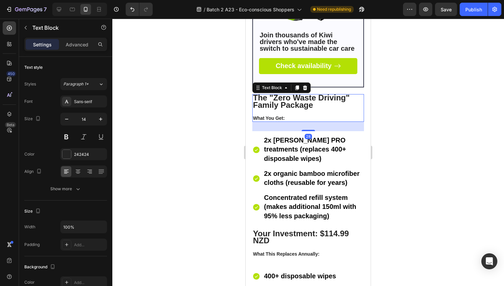
click at [305, 102] on strong "The "Zero Waste Driving" Family Package" at bounding box center [301, 101] width 97 height 16
click at [285, 121] on p "What You Get:" at bounding box center [308, 118] width 110 height 6
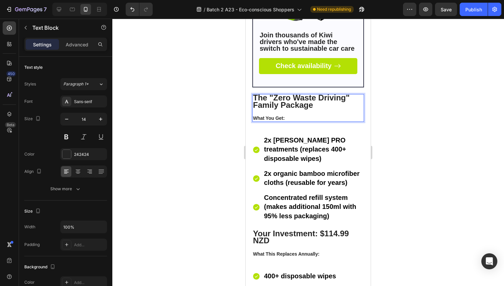
click at [285, 121] on p "What You Get:" at bounding box center [308, 118] width 110 height 6
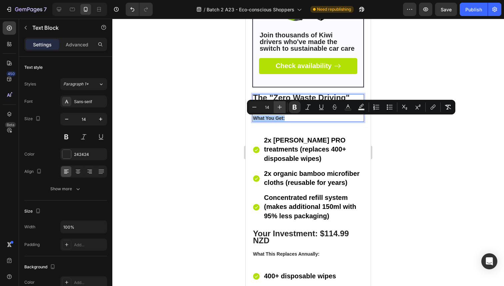
click at [278, 109] on icon "Editor contextual toolbar" at bounding box center [279, 107] width 7 height 7
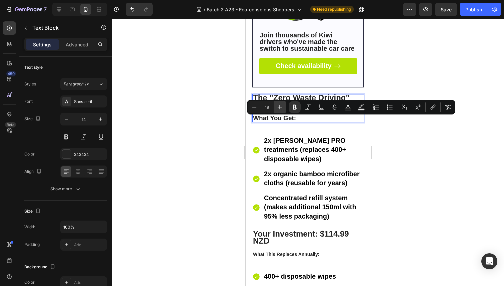
click at [278, 109] on icon "Editor contextual toolbar" at bounding box center [279, 107] width 7 height 7
type input "20"
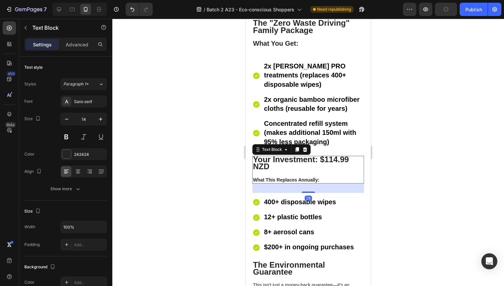
click at [284, 182] on strong "What This Replaces Annually:" at bounding box center [286, 179] width 66 height 5
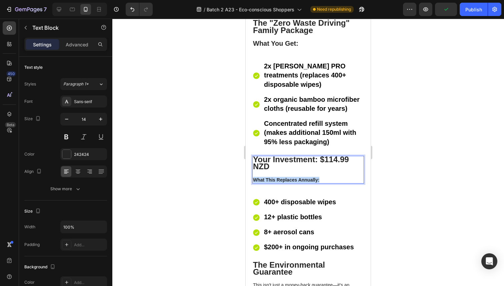
click at [284, 182] on strong "What This Replaces Annually:" at bounding box center [286, 179] width 66 height 5
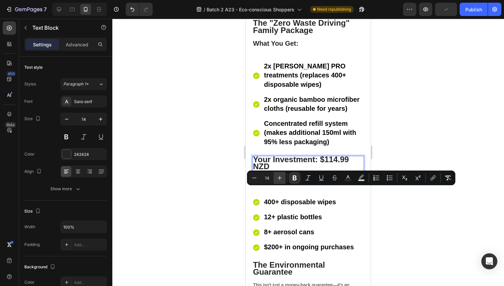
click at [280, 173] on button "Plus" at bounding box center [280, 178] width 12 height 12
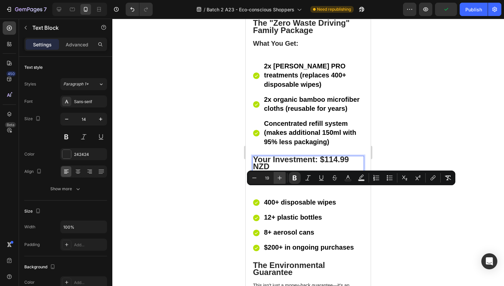
click at [280, 173] on button "Plus" at bounding box center [280, 178] width 12 height 12
type input "20"
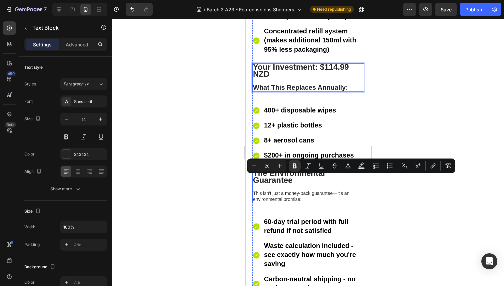
scroll to position [6404, 0]
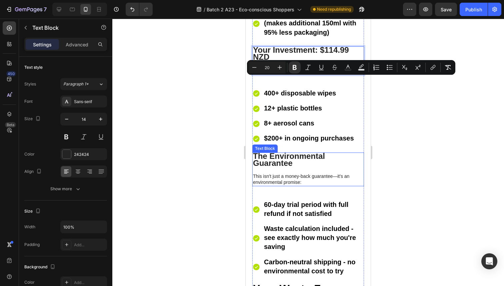
click at [278, 185] on p "The Environmental Guarantee This isn't just a money-back guarantee—it's an envi…" at bounding box center [308, 169] width 110 height 32
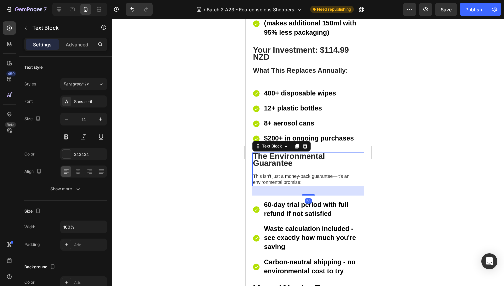
click at [278, 185] on p "The Environmental Guarantee This isn't just a money-back guarantee—it's an envi…" at bounding box center [308, 169] width 110 height 32
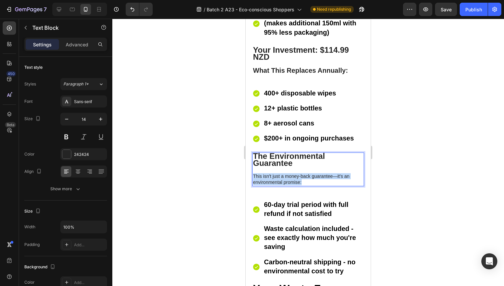
click at [278, 185] on p "The Environmental Guarantee This isn't just a money-back guarantee—it's an envi…" at bounding box center [308, 169] width 110 height 32
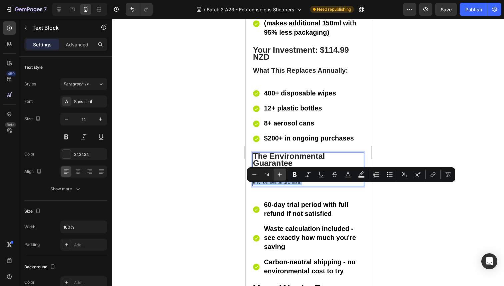
click at [281, 173] on icon "Editor contextual toolbar" at bounding box center [279, 174] width 7 height 7
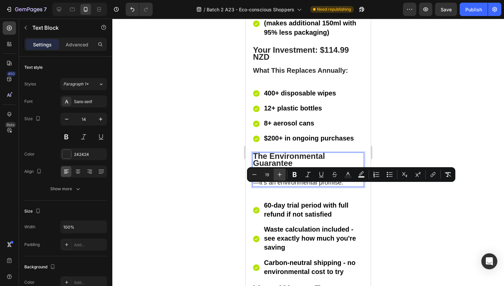
click at [281, 173] on icon "Editor contextual toolbar" at bounding box center [279, 174] width 7 height 7
type input "20"
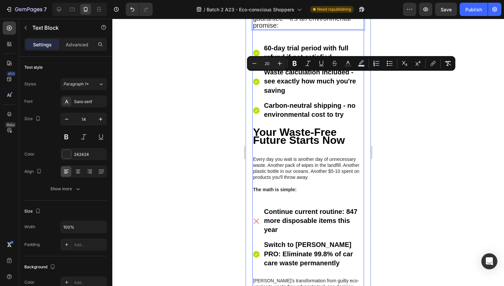
scroll to position [6575, 0]
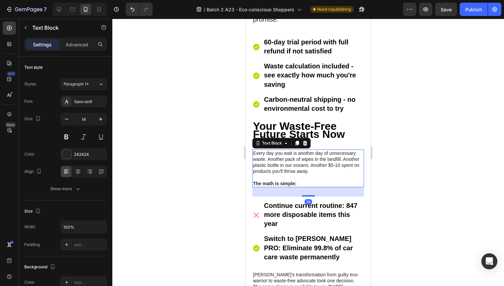
click at [280, 174] on p "Every day you wait is another day of unnecessary waste. Another pack of wipes i…" at bounding box center [308, 162] width 110 height 24
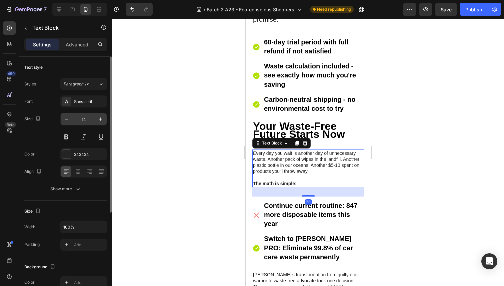
click at [85, 120] on input "14" at bounding box center [84, 119] width 22 height 12
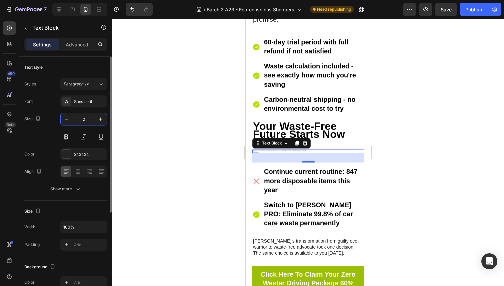
type input "20"
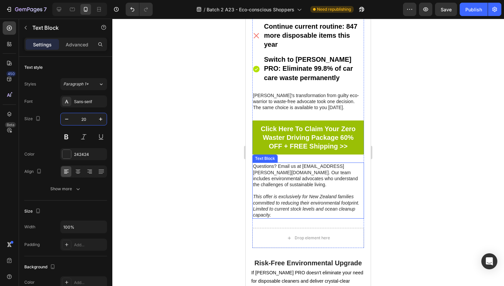
scroll to position [6802, 0]
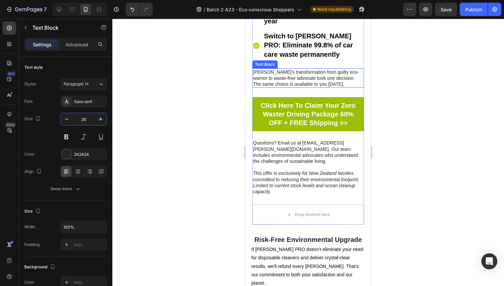
click at [287, 87] on p "[PERSON_NAME]'s transformation from guilty eco-warrior to waste-free advocate t…" at bounding box center [308, 78] width 110 height 18
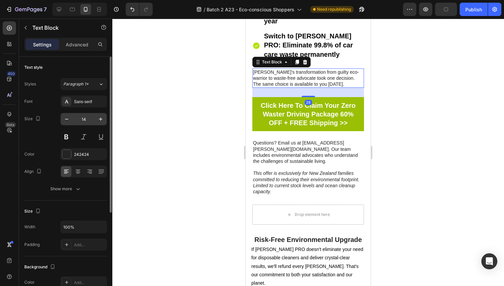
click at [82, 116] on input "14" at bounding box center [84, 119] width 22 height 12
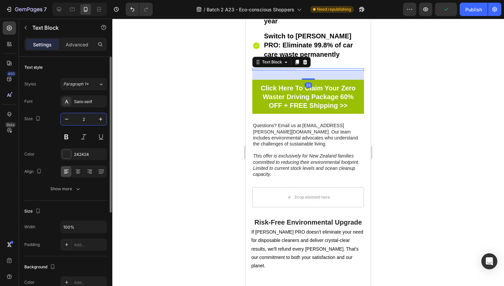
type input "20"
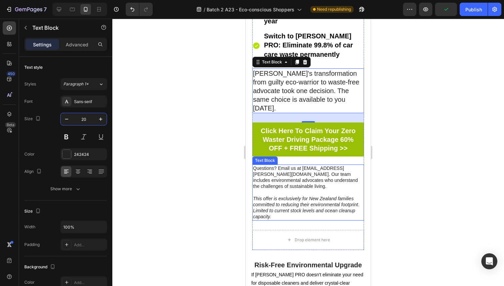
click at [271, 191] on p "Questions? Email us at [EMAIL_ADDRESS][PERSON_NAME][DOMAIN_NAME]. Our team incl…" at bounding box center [308, 180] width 110 height 30
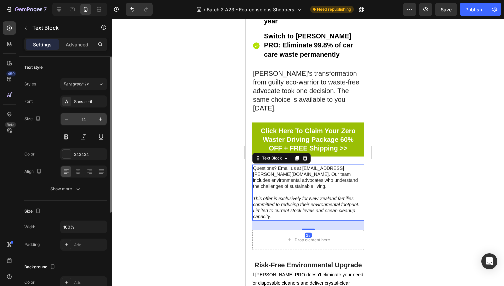
click at [86, 120] on input "14" at bounding box center [84, 119] width 22 height 12
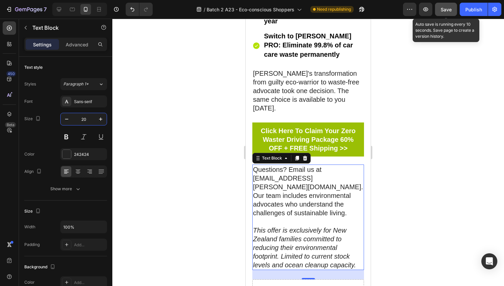
type input "20"
click at [454, 12] on button "Save" at bounding box center [446, 9] width 22 height 13
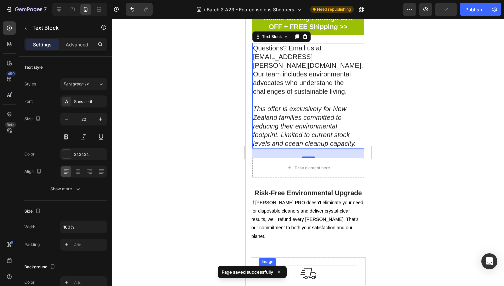
scroll to position [6989, 0]
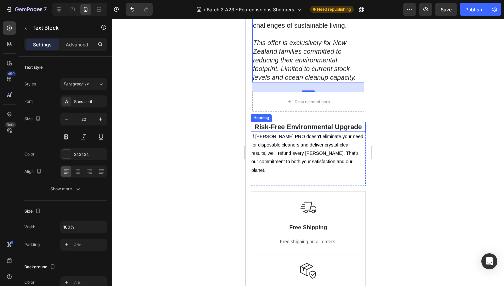
click at [346, 132] on h2 "Risk-Free Environmental Upgrade" at bounding box center [308, 127] width 115 height 10
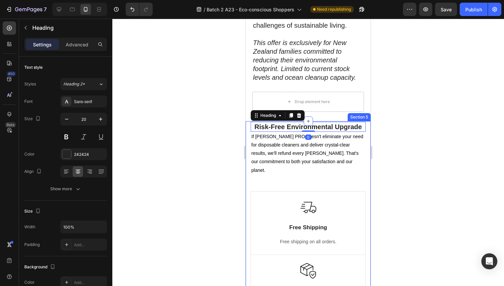
click at [355, 121] on div "Section 5" at bounding box center [359, 117] width 23 height 8
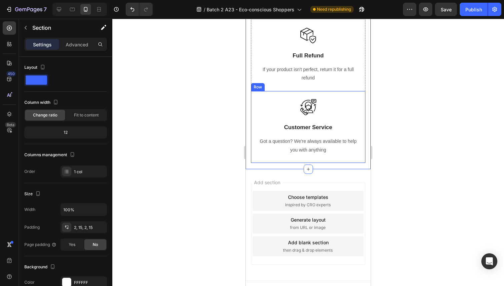
scroll to position [6925, 0]
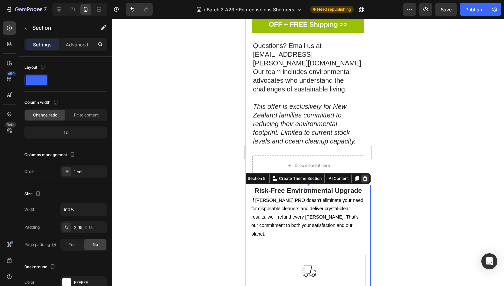
click at [363, 181] on icon at bounding box center [365, 178] width 4 height 5
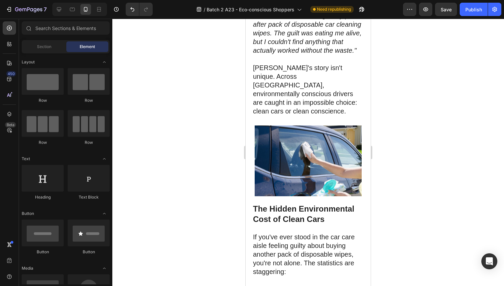
scroll to position [0, 0]
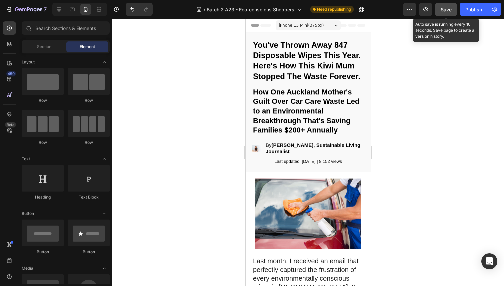
click at [440, 8] on button "Save" at bounding box center [446, 9] width 22 height 13
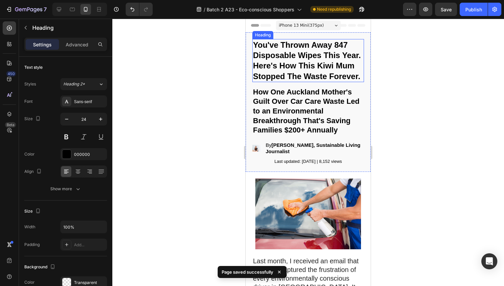
click at [321, 77] on strong "You've Thrown Away 847 Disposable Wipes This Year. Here's How This Kiwi Mum Sto…" at bounding box center [307, 60] width 108 height 40
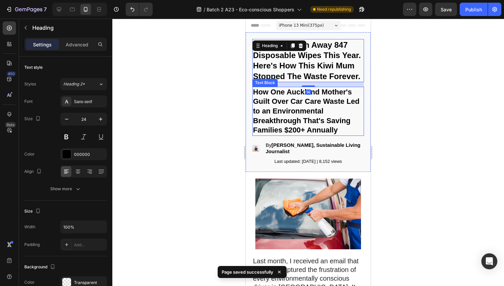
click at [323, 116] on p "How One Auckland Mother's Guilt Over Car Care Waste Led to an Environmental Bre…" at bounding box center [308, 111] width 110 height 48
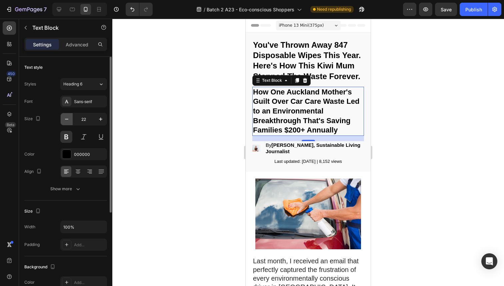
click at [66, 121] on icon "button" at bounding box center [66, 119] width 7 height 7
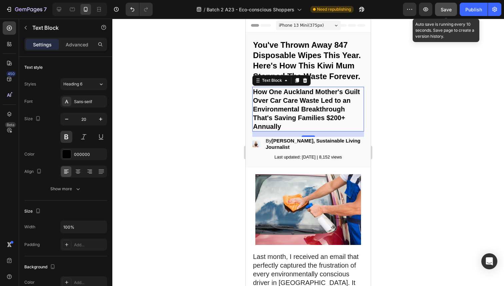
click at [450, 8] on span "Save" at bounding box center [446, 10] width 11 height 6
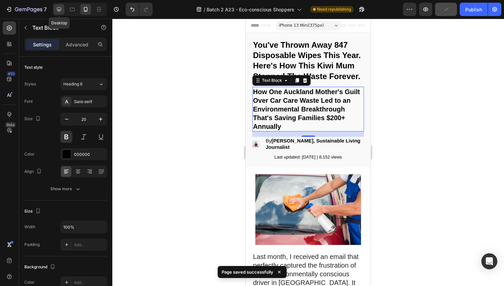
click at [57, 5] on div at bounding box center [59, 9] width 11 height 11
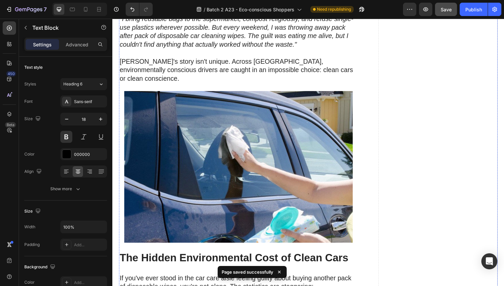
scroll to position [274, 0]
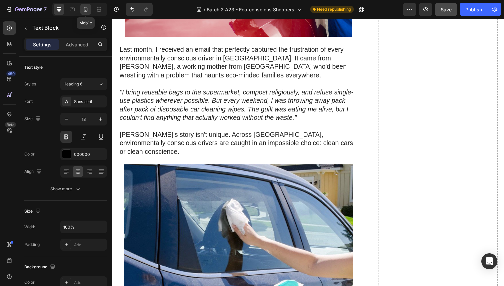
click at [87, 9] on icon at bounding box center [86, 9] width 4 height 5
type input "20"
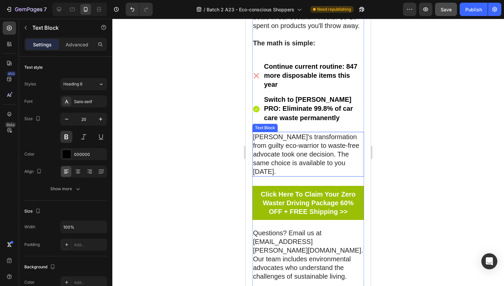
scroll to position [6956, 0]
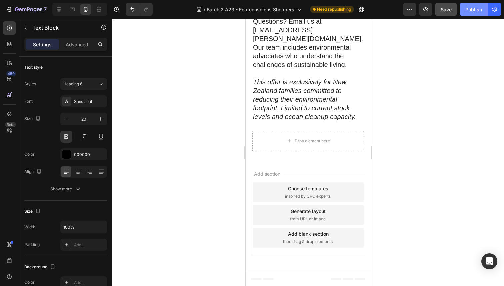
click at [468, 10] on div "Publish" at bounding box center [474, 9] width 17 height 7
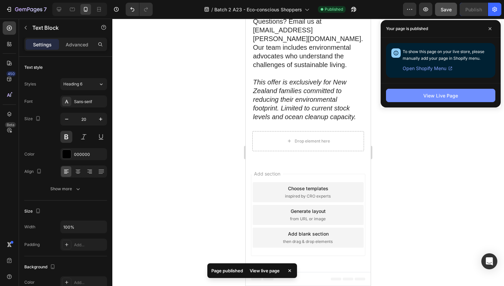
click at [461, 97] on button "View Live Page" at bounding box center [440, 95] width 109 height 13
